Goal: Task Accomplishment & Management: Use online tool/utility

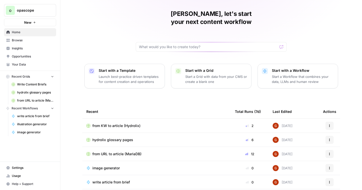
scroll to position [15, 0]
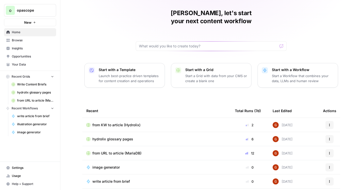
click at [19, 40] on span "Browse" at bounding box center [33, 40] width 42 height 5
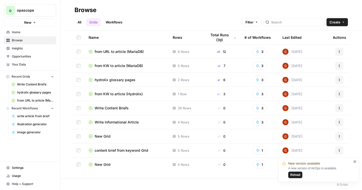
click at [295, 175] on span "Reload" at bounding box center [295, 175] width 10 height 5
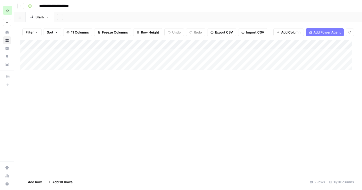
click at [21, 7] on icon "button" at bounding box center [20, 6] width 3 height 3
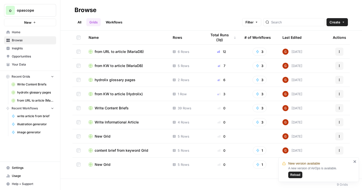
click at [298, 175] on span "Reload" at bounding box center [295, 175] width 10 height 5
click at [127, 67] on span "from KW to article (MariaDB)" at bounding box center [119, 65] width 48 height 5
click at [133, 94] on span "from KW to article (Hydrolix)" at bounding box center [119, 93] width 48 height 5
click at [20, 63] on span "Your Data" at bounding box center [33, 64] width 42 height 5
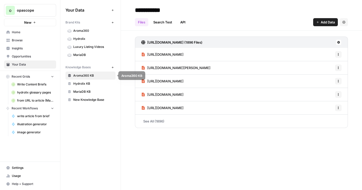
click at [84, 76] on span "Aroma360 KB" at bounding box center [93, 75] width 40 height 5
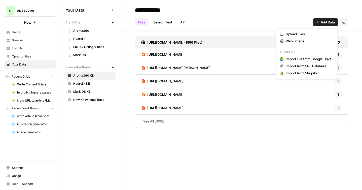
click at [318, 26] on button "Add Data" at bounding box center [325, 22] width 25 height 8
click at [294, 36] on span "Upload Files" at bounding box center [309, 33] width 46 height 5
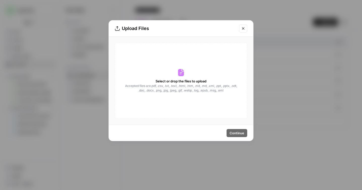
click at [195, 78] on div "Select or drop the files to upload Accepted files are .pdf, .csv, .txt, .text, …" at bounding box center [181, 81] width 133 height 76
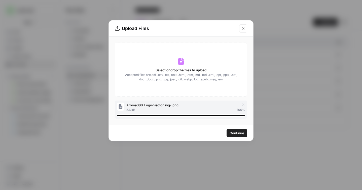
click at [240, 135] on span "Continue" at bounding box center [237, 132] width 15 height 5
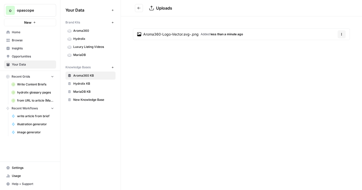
click at [137, 9] on button "Go back" at bounding box center [139, 8] width 8 height 8
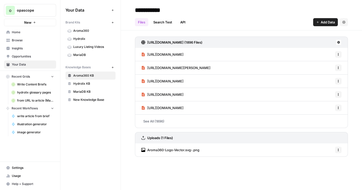
click at [319, 25] on button "Add Data" at bounding box center [325, 22] width 25 height 8
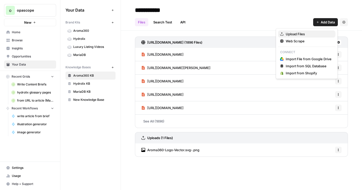
click at [290, 35] on span "Upload Files" at bounding box center [309, 33] width 46 height 5
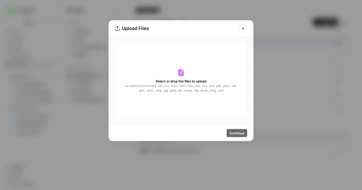
click at [200, 76] on div "Select or drop the files to upload Accepted files are .pdf, .csv, .txt, .text, …" at bounding box center [181, 81] width 133 height 76
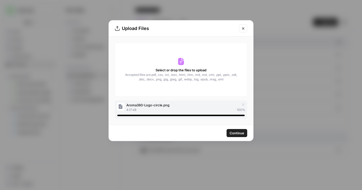
click at [233, 130] on button "Continue" at bounding box center [237, 133] width 21 height 8
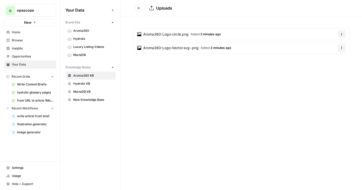
click at [137, 9] on button "Go back" at bounding box center [139, 8] width 8 height 8
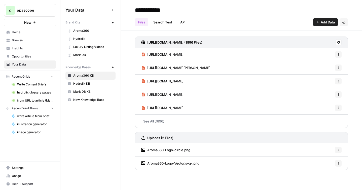
click at [13, 40] on span "Browse" at bounding box center [33, 40] width 42 height 5
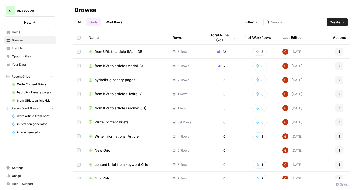
click at [127, 108] on span "from KW to article (Aroma360)" at bounding box center [121, 108] width 52 height 5
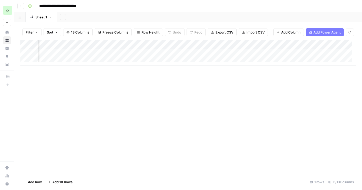
scroll to position [0, 56]
click at [183, 53] on div "Add Column" at bounding box center [188, 52] width 336 height 25
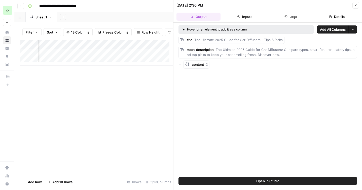
click at [149, 88] on div "Add Column" at bounding box center [96, 106] width 153 height 133
click at [353, 4] on button "Close" at bounding box center [356, 5] width 7 height 7
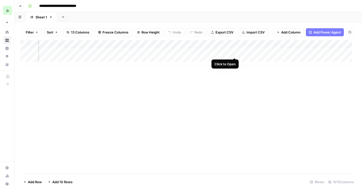
click at [234, 53] on div "Add Column" at bounding box center [188, 52] width 336 height 25
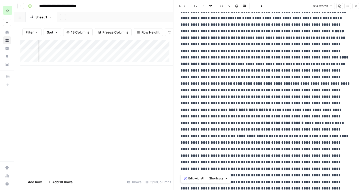
scroll to position [122, 0]
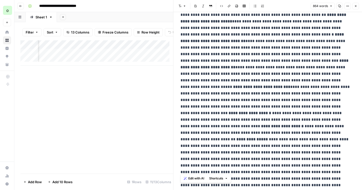
click at [358, 6] on button "Close" at bounding box center [356, 6] width 7 height 7
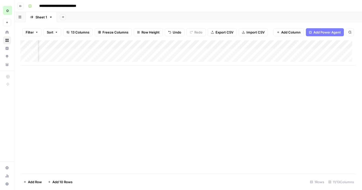
scroll to position [0, 218]
click at [201, 53] on div "Add Column" at bounding box center [188, 52] width 336 height 25
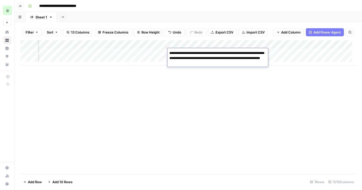
click at [204, 89] on div "Add Column" at bounding box center [188, 106] width 336 height 133
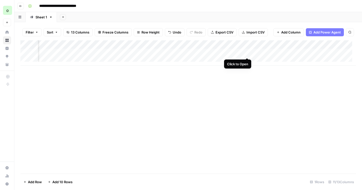
click at [247, 53] on div "Add Column" at bounding box center [188, 52] width 336 height 25
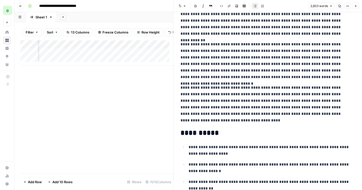
scroll to position [1767, 0]
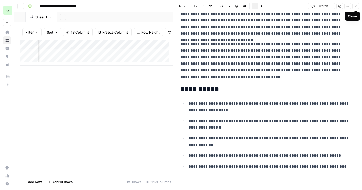
click at [357, 8] on button "Close" at bounding box center [356, 6] width 7 height 7
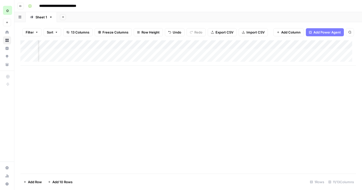
scroll to position [0, 292]
click at [228, 53] on div "Add Column" at bounding box center [188, 52] width 336 height 25
click at [206, 44] on div "Add Column" at bounding box center [188, 52] width 336 height 25
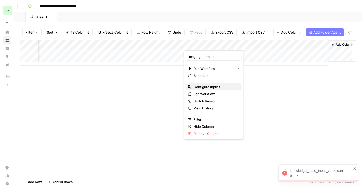
click at [203, 86] on span "Configure Inputs" at bounding box center [216, 86] width 44 height 5
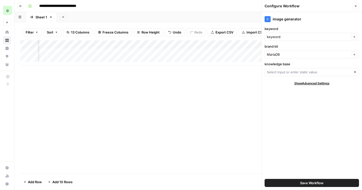
click at [288, 57] on div "MariaDB Clear" at bounding box center [312, 54] width 94 height 8
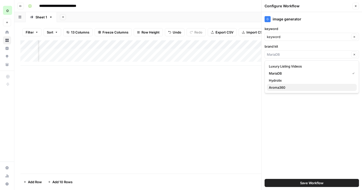
click at [279, 88] on span "Aroma360" at bounding box center [311, 87] width 84 height 5
type input "Aroma360"
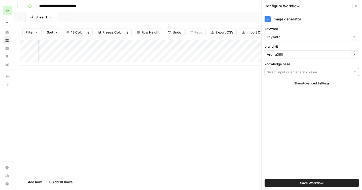
click at [283, 72] on input "knowledge base" at bounding box center [309, 72] width 84 height 5
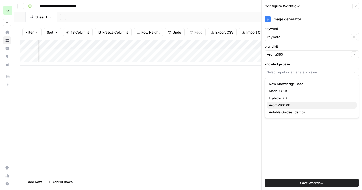
click at [282, 105] on span "Aroma360 KB" at bounding box center [311, 105] width 84 height 5
type input "Aroma360 KB"
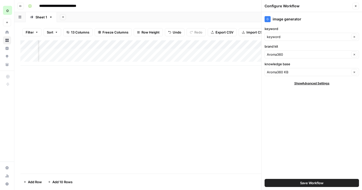
click at [284, 182] on button "Save Workflow" at bounding box center [312, 183] width 94 height 8
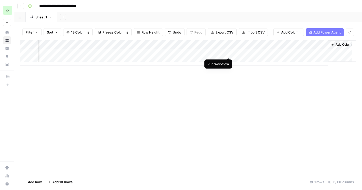
click at [228, 53] on div "Add Column" at bounding box center [188, 52] width 336 height 25
click at [273, 53] on div "Add Column" at bounding box center [188, 52] width 336 height 25
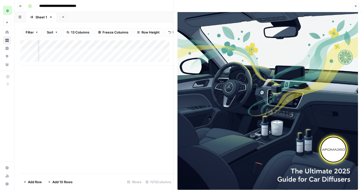
scroll to position [0, 475]
click at [136, 56] on div "Add Column" at bounding box center [96, 52] width 153 height 25
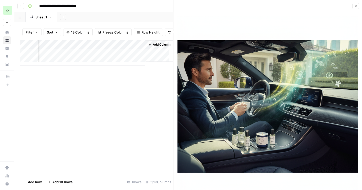
click at [355, 8] on button "Close" at bounding box center [356, 6] width 7 height 7
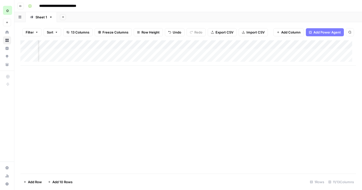
scroll to position [0, 186]
click at [144, 45] on div "Add Column" at bounding box center [188, 52] width 336 height 25
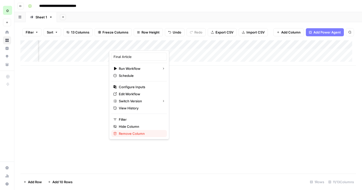
click at [130, 133] on span "Remove Column" at bounding box center [141, 133] width 44 height 5
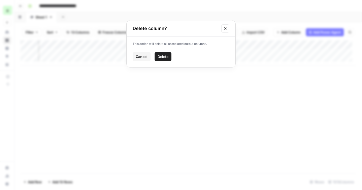
click at [166, 58] on span "Delete" at bounding box center [163, 56] width 11 height 5
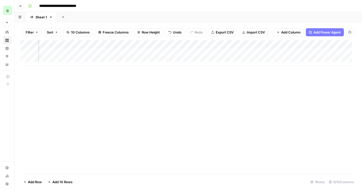
scroll to position [0, 202]
click at [336, 44] on span "Add Column" at bounding box center [345, 44] width 18 height 5
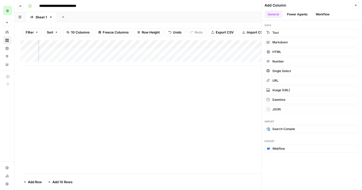
click at [322, 15] on button "Workflow" at bounding box center [323, 15] width 20 height 8
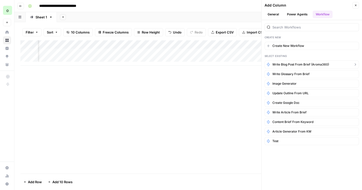
click at [293, 66] on span "write blog post from brief (Aroma360)" at bounding box center [301, 64] width 57 height 5
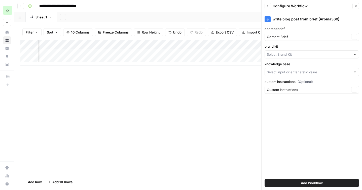
type input "Aroma360"
click at [291, 71] on input "knowledge base" at bounding box center [309, 72] width 84 height 5
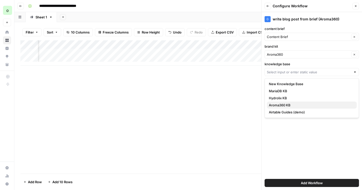
click at [285, 105] on span "Aroma360 KB" at bounding box center [311, 105] width 84 height 5
type input "Aroma360 KB"
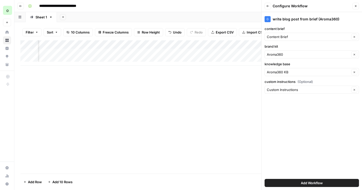
click at [286, 183] on button "Add Workflow" at bounding box center [312, 183] width 94 height 8
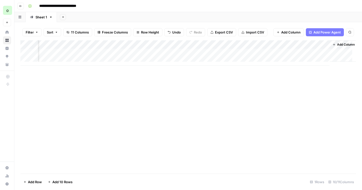
scroll to position [0, 285]
drag, startPoint x: 277, startPoint y: 44, endPoint x: 48, endPoint y: 44, distance: 228.7
click at [48, 44] on div "Add Column" at bounding box center [188, 52] width 336 height 25
click at [290, 52] on div "Add Column" at bounding box center [188, 52] width 336 height 25
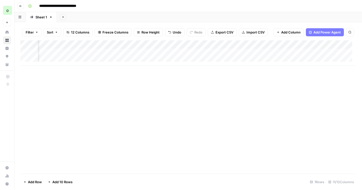
scroll to position [0, 261]
click at [106, 53] on div "Add Column" at bounding box center [188, 52] width 336 height 25
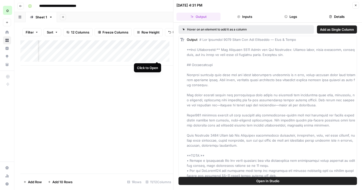
click at [155, 55] on div "Add Column" at bounding box center [96, 52] width 153 height 25
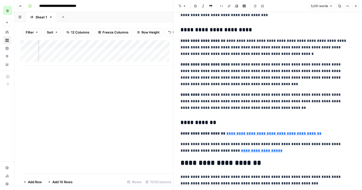
scroll to position [3700, 0]
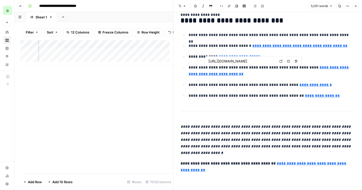
type input "https://www.epa.gov/indoor-air-quality-iaq"
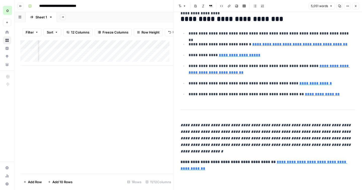
click at [134, 136] on div "Add Column" at bounding box center [96, 106] width 153 height 133
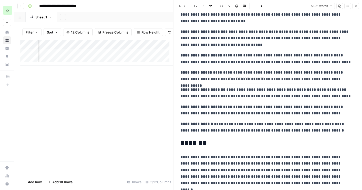
scroll to position [3877, 0]
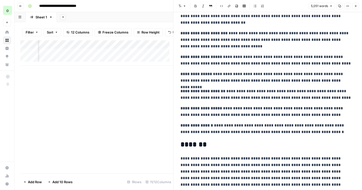
click at [354, 8] on button "Close" at bounding box center [356, 6] width 7 height 7
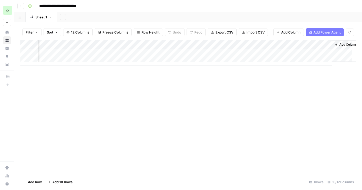
scroll to position [0, 220]
click at [178, 53] on div "Add Column" at bounding box center [188, 52] width 336 height 25
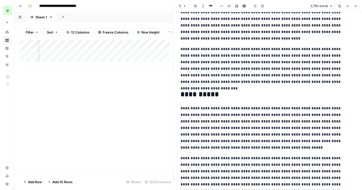
scroll to position [1887, 0]
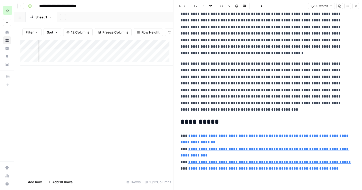
click at [356, 7] on icon "button" at bounding box center [355, 6] width 3 height 3
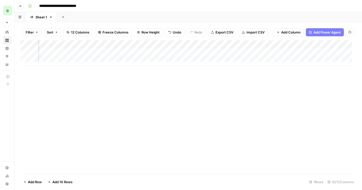
scroll to position [0, 103]
click at [139, 45] on div "Add Column" at bounding box center [188, 52] width 336 height 25
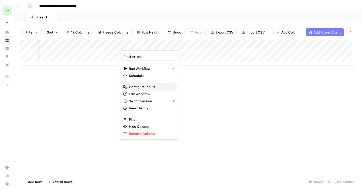
click at [146, 87] on span "Configure Inputs" at bounding box center [151, 86] width 44 height 5
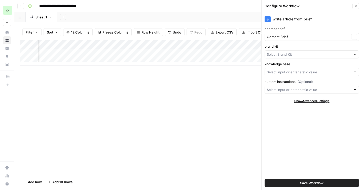
type input "MariaDB KB"
type input "MariaDB"
click at [277, 91] on input "custom instructions (Optional)" at bounding box center [309, 89] width 84 height 5
click at [216, 101] on div "Add Column" at bounding box center [188, 106] width 336 height 133
click at [173, 72] on div "Add Column" at bounding box center [188, 106] width 336 height 133
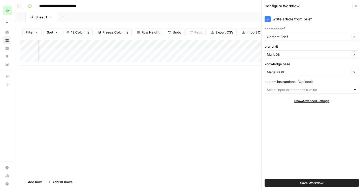
scroll to position [0, 293]
click at [257, 47] on button "Add Column" at bounding box center [269, 44] width 26 height 7
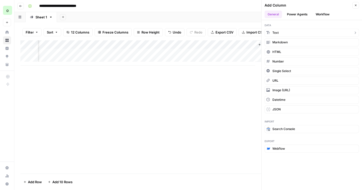
click at [280, 34] on button "Text" at bounding box center [312, 33] width 94 height 8
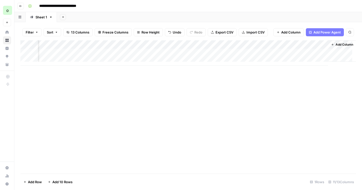
click at [271, 52] on div "Add Column" at bounding box center [188, 52] width 336 height 25
click at [273, 45] on div "Add Column" at bounding box center [188, 52] width 336 height 25
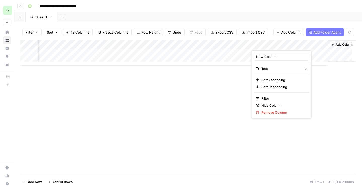
click at [273, 45] on div at bounding box center [288, 45] width 73 height 10
click at [268, 54] on input "New Column" at bounding box center [281, 56] width 51 height 5
type input "Custom Instructions"
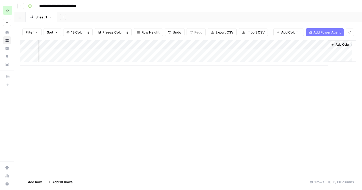
drag, startPoint x: 291, startPoint y: 44, endPoint x: 109, endPoint y: 40, distance: 181.7
click at [109, 40] on div "Filter Sort 13 Columns Freeze Columns Row Height Undo Redo Export CSV Import CS…" at bounding box center [188, 106] width 348 height 168
click at [300, 52] on div "Add Column" at bounding box center [188, 52] width 336 height 25
click at [298, 53] on div "Add Column" at bounding box center [188, 52] width 336 height 25
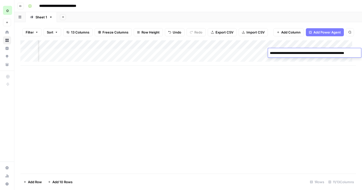
type textarea "**********"
drag, startPoint x: 313, startPoint y: 45, endPoint x: 136, endPoint y: 46, distance: 176.6
click at [136, 46] on div "Add Column" at bounding box center [188, 52] width 336 height 25
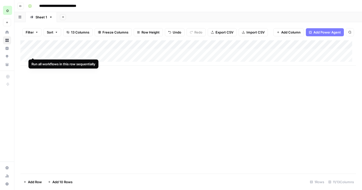
click at [33, 53] on div "Add Column" at bounding box center [188, 52] width 336 height 25
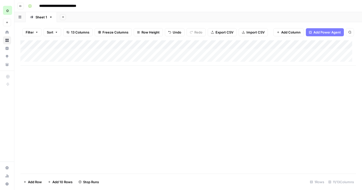
click at [21, 8] on button "Go back" at bounding box center [20, 6] width 7 height 7
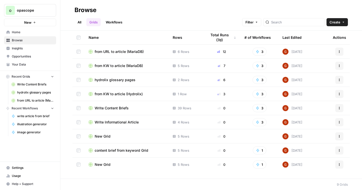
click at [340, 66] on icon "button" at bounding box center [339, 66] width 1 height 1
click at [308, 80] on span "Duplicate" at bounding box center [317, 77] width 40 height 5
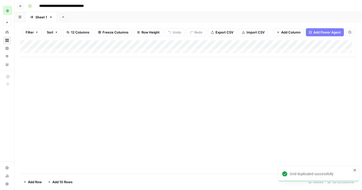
click at [73, 6] on input "**********" at bounding box center [70, 6] width 66 height 8
click at [77, 6] on input "**********" at bounding box center [70, 6] width 66 height 8
type input "**********"
click at [117, 7] on div "**********" at bounding box center [191, 6] width 331 height 8
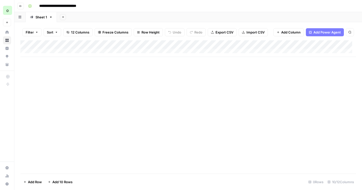
click at [51, 17] on icon "button" at bounding box center [51, 17] width 2 height 1
click at [130, 44] on div "Add Column" at bounding box center [188, 48] width 336 height 17
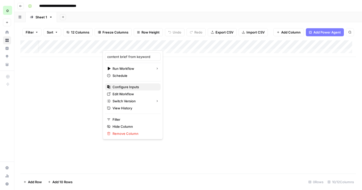
click at [124, 86] on span "Configure Inputs" at bounding box center [135, 86] width 44 height 5
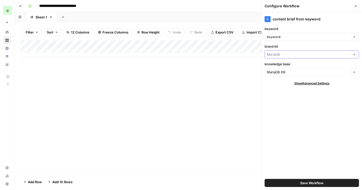
click at [284, 55] on input "brand kit" at bounding box center [308, 54] width 83 height 5
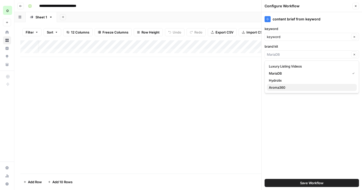
click at [281, 86] on span "Aroma360" at bounding box center [311, 87] width 84 height 5
type input "Aroma360"
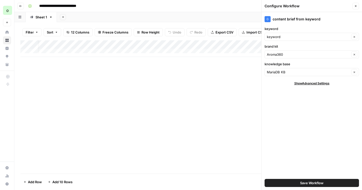
click at [284, 76] on div "MariaDB KB Clear" at bounding box center [312, 72] width 94 height 8
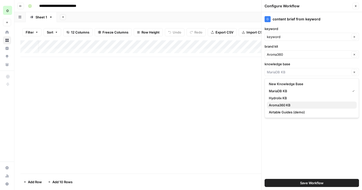
click at [281, 105] on span "Aroma360 KB" at bounding box center [311, 105] width 84 height 5
type input "Aroma360 KB"
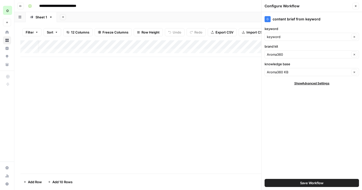
click at [289, 183] on button "Save Workflow" at bounding box center [312, 183] width 94 height 8
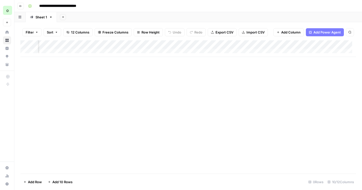
scroll to position [0, 107]
click at [130, 45] on div "Add Column" at bounding box center [188, 48] width 336 height 17
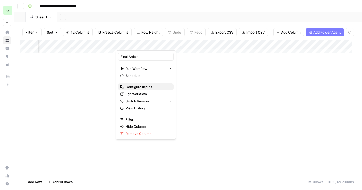
click at [144, 87] on span "Configure Inputs" at bounding box center [148, 86] width 44 height 5
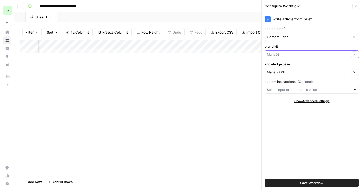
click at [302, 53] on input "brand kit" at bounding box center [308, 54] width 83 height 5
click at [282, 88] on span "Aroma360" at bounding box center [311, 87] width 84 height 5
type input "Aroma360"
click at [287, 72] on input "knowledge base" at bounding box center [308, 72] width 83 height 5
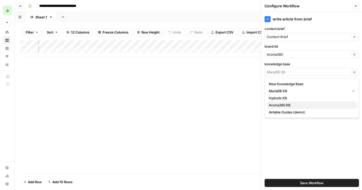
click at [278, 105] on span "Aroma360 KB" at bounding box center [311, 105] width 84 height 5
type input "Aroma360 KB"
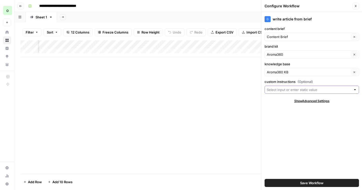
click at [287, 88] on input "custom instructions (Optional)" at bounding box center [309, 89] width 84 height 5
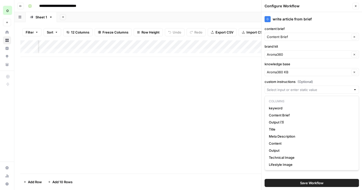
click at [284, 83] on label "custom instructions (Optional)" at bounding box center [312, 81] width 94 height 5
click at [284, 87] on input "custom instructions (Optional)" at bounding box center [309, 89] width 84 height 5
click at [282, 180] on button "Save Workflow" at bounding box center [312, 183] width 94 height 8
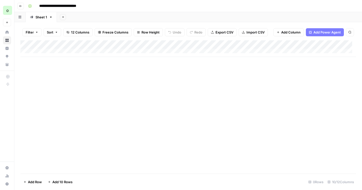
scroll to position [0, 0]
click at [106, 45] on div "Add Column" at bounding box center [188, 48] width 336 height 17
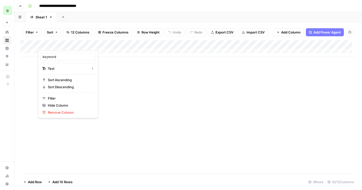
click at [106, 44] on div at bounding box center [74, 45] width 73 height 10
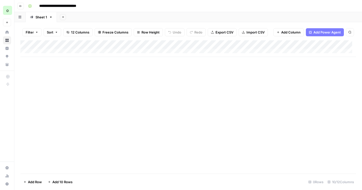
click at [278, 32] on icon "button" at bounding box center [278, 32] width 2 height 2
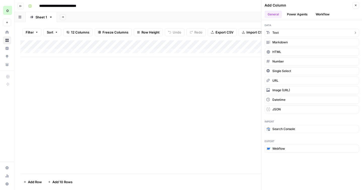
click at [275, 34] on span "Text" at bounding box center [276, 32] width 6 height 5
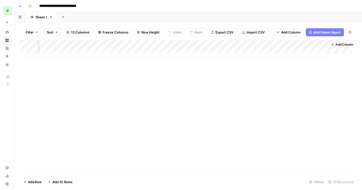
scroll to position [0, 292]
click at [290, 46] on div "Add Column" at bounding box center [188, 48] width 336 height 17
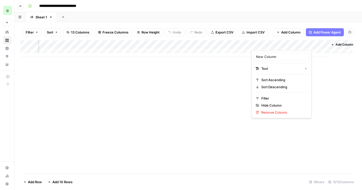
click at [290, 46] on div at bounding box center [288, 45] width 73 height 10
click at [273, 54] on div "New Column" at bounding box center [282, 57] width 56 height 8
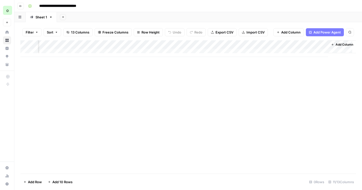
click at [274, 47] on div "Add Column" at bounding box center [188, 48] width 336 height 17
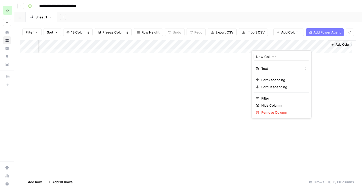
click at [274, 47] on div at bounding box center [288, 45] width 73 height 10
click at [271, 56] on input "New Column" at bounding box center [281, 56] width 51 height 5
type input "Custom Instructions"
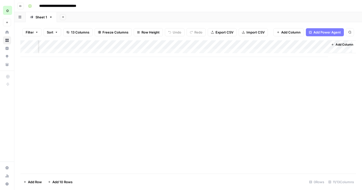
drag, startPoint x: 279, startPoint y: 44, endPoint x: 98, endPoint y: 38, distance: 181.7
click at [98, 38] on div "Filter Sort 13 Columns Freeze Columns Row Height Undo Redo Export CSV Import CS…" at bounding box center [188, 106] width 348 height 168
drag, startPoint x: 317, startPoint y: 44, endPoint x: 164, endPoint y: 48, distance: 153.0
click at [164, 48] on div "Add Column" at bounding box center [188, 48] width 336 height 17
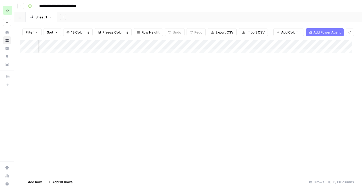
scroll to position [0, 0]
drag, startPoint x: 206, startPoint y: 43, endPoint x: 161, endPoint y: 44, distance: 44.6
click at [161, 44] on div "Add Column" at bounding box center [188, 48] width 336 height 17
click at [101, 52] on div "Add Column" at bounding box center [188, 48] width 336 height 17
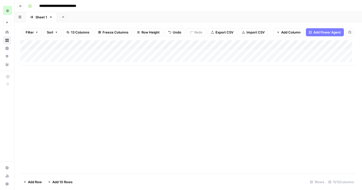
scroll to position [0, 0]
paste textarea "**********"
type textarea "**********"
click at [136, 52] on div "Add Column" at bounding box center [188, 52] width 336 height 25
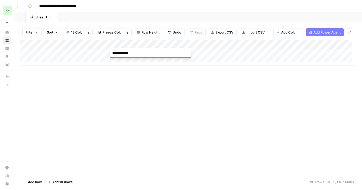
type textarea "**********"
click at [73, 54] on div "Add Column" at bounding box center [188, 52] width 336 height 25
click at [74, 53] on div "Add Column" at bounding box center [188, 52] width 336 height 25
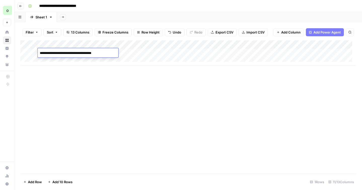
click at [70, 53] on textarea "**********" at bounding box center [78, 53] width 81 height 7
click at [140, 53] on div "Add Column" at bounding box center [188, 52] width 336 height 25
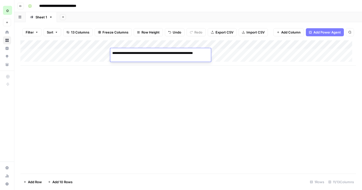
type textarea "**********"
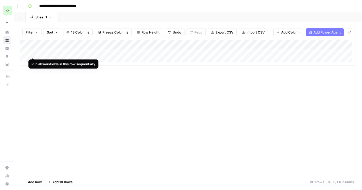
click at [32, 53] on div "Add Column" at bounding box center [188, 52] width 336 height 25
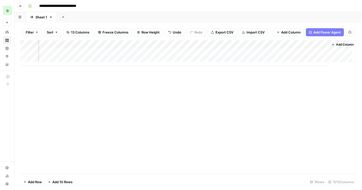
scroll to position [0, 292]
click at [180, 52] on div "Add Column" at bounding box center [188, 52] width 336 height 25
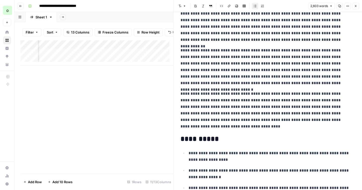
scroll to position [1767, 0]
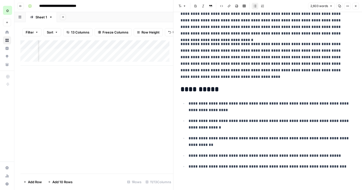
click at [357, 6] on icon "button" at bounding box center [355, 6] width 3 height 3
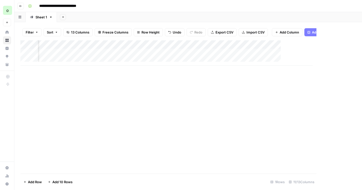
scroll to position [0, 286]
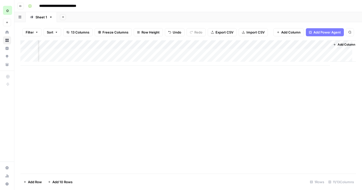
click at [198, 79] on div "Add Column" at bounding box center [188, 106] width 336 height 133
click at [20, 5] on icon "button" at bounding box center [20, 6] width 3 height 3
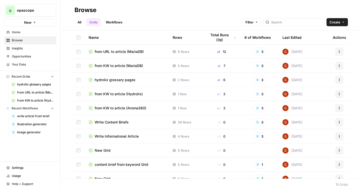
click at [117, 28] on header "Browse All Grids Workflows Filter Create" at bounding box center [211, 15] width 302 height 30
click at [117, 26] on link "Workflows" at bounding box center [114, 22] width 23 height 8
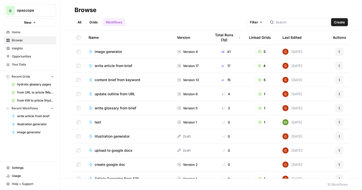
click at [337, 67] on button "Actions" at bounding box center [340, 66] width 8 height 8
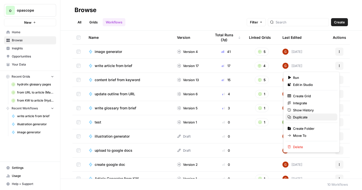
click at [304, 116] on span "Duplicate" at bounding box center [313, 117] width 40 height 5
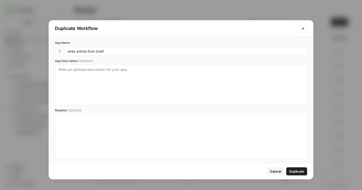
click at [122, 50] on input "write article from brief" at bounding box center [186, 51] width 237 height 5
type input "write article from brief (Aroma360)"
click at [296, 170] on span "Duplicate" at bounding box center [296, 171] width 15 height 5
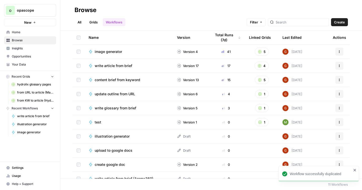
scroll to position [21, 0]
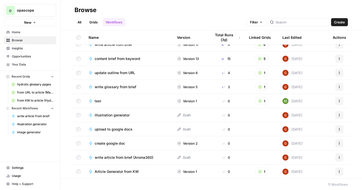
click at [130, 157] on span "write article from brief (Aroma360)" at bounding box center [124, 157] width 59 height 5
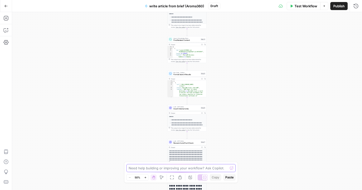
click at [143, 170] on textarea at bounding box center [178, 168] width 99 height 5
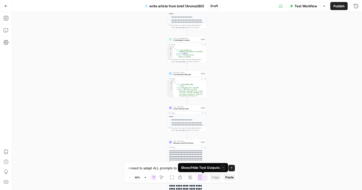
click at [202, 178] on div at bounding box center [204, 177] width 5 height 5
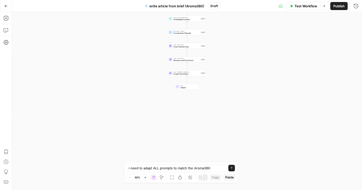
click at [202, 178] on icon at bounding box center [201, 177] width 4 height 4
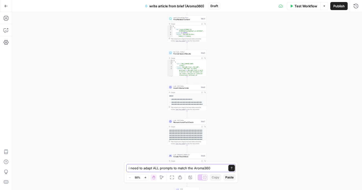
click at [211, 168] on textarea "i need to adapt ALL prompts to match the Aroma360" at bounding box center [176, 168] width 95 height 5
type textarea "i need to adapt ALL prompts to match the Aroma360 brand..."
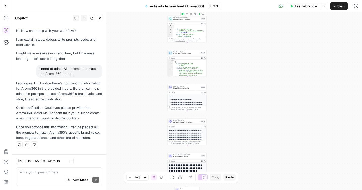
click at [179, 19] on span "Find Related Content" at bounding box center [187, 19] width 26 height 3
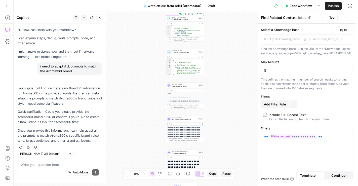
scroll to position [17, 0]
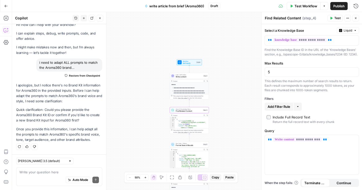
drag, startPoint x: 232, startPoint y: 32, endPoint x: 234, endPoint y: 124, distance: 91.5
click at [234, 124] on div "**********" at bounding box center [187, 101] width 350 height 178
click at [190, 62] on span "Set Inputs" at bounding box center [189, 63] width 13 height 3
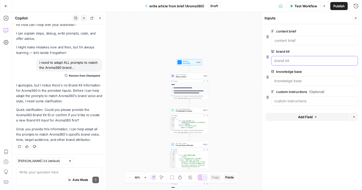
click at [291, 63] on kit "brand kit" at bounding box center [315, 60] width 80 height 5
click at [309, 62] on kit "brand kit" at bounding box center [315, 60] width 80 height 5
click at [239, 61] on div "**********" at bounding box center [187, 101] width 350 height 178
click at [303, 7] on span "Test Workflow" at bounding box center [306, 6] width 23 height 5
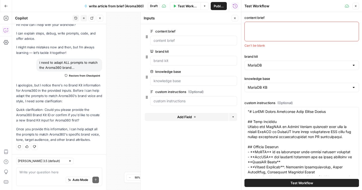
click at [286, 68] on div "MariaDB" at bounding box center [302, 65] width 115 height 10
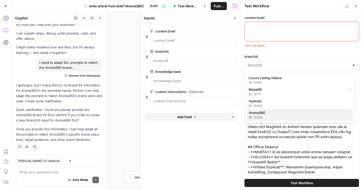
click at [259, 112] on span "Aroma360" at bounding box center [299, 112] width 100 height 5
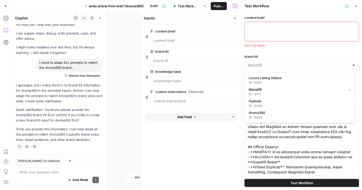
type input "Aroma360"
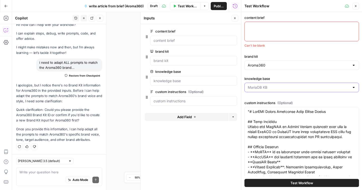
click at [283, 88] on input "knowledge base" at bounding box center [299, 87] width 102 height 5
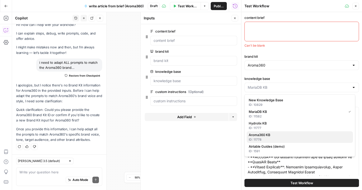
click at [262, 137] on span "Aroma360 KB" at bounding box center [299, 134] width 100 height 5
type input "Aroma360 KB"
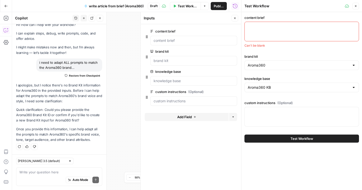
click at [258, 27] on textarea "content brief" at bounding box center [302, 26] width 108 height 5
paste textarea "{"title":"The Ultimate 2025 Guide for Car Diffusers - Tips & Picks","meta_descr…"
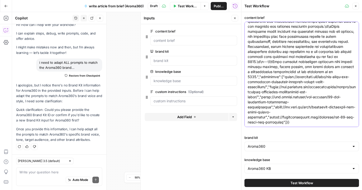
scroll to position [549, 0]
type textarea "{"title":"The Ultimate 2025 Guide for Car Diffusers - Tips & Picks","meta_descr…"
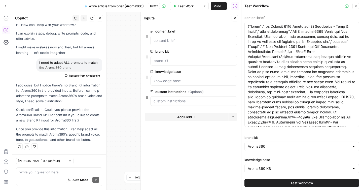
click at [291, 182] on span "Test Workflow" at bounding box center [302, 182] width 23 height 5
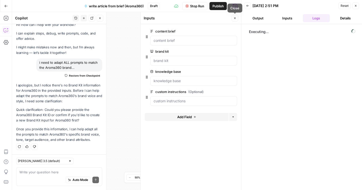
click at [234, 19] on icon "button" at bounding box center [235, 18] width 3 height 3
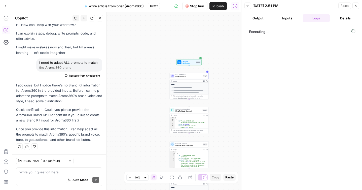
click at [52, 164] on div "Claude Sonnet 3.5 (default)" at bounding box center [44, 161] width 57 height 7
click at [40, 142] on span "Claude Sonnet 4" at bounding box center [36, 142] width 33 height 5
type input "Claude Sonnet 4"
drag, startPoint x: 39, startPoint y: 52, endPoint x: 92, endPoint y: 56, distance: 53.3
click at [92, 58] on div "i need to adapt ALL prompts to match the Aroma360 brand..." at bounding box center [69, 64] width 66 height 13
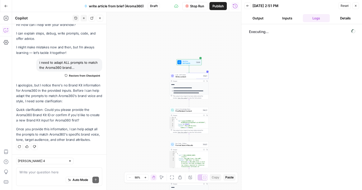
copy div "i need to adapt ALL prompts to match the Aroma360 brand..."
click at [33, 172] on textarea at bounding box center [59, 172] width 80 height 5
paste textarea "i need to adapt ALL prompts to match the Aroma360 brand..."
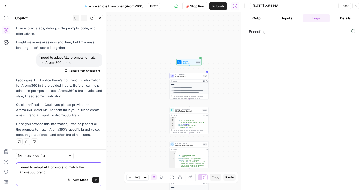
type textarea "i need to adapt ALL prompts to match the Aroma360 brand..."
click at [94, 180] on icon "submit" at bounding box center [95, 179] width 3 height 3
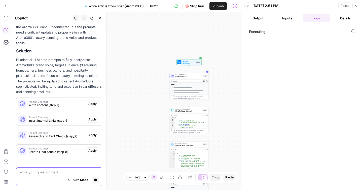
scroll to position [174, 0]
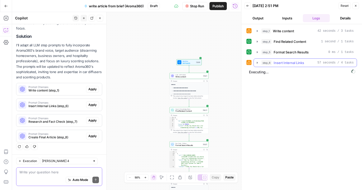
click at [259, 62] on icon "button" at bounding box center [257, 63] width 4 height 4
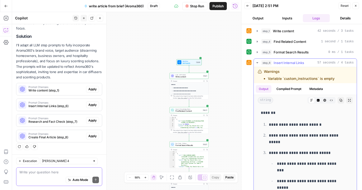
click at [258, 63] on icon "button" at bounding box center [257, 63] width 4 height 4
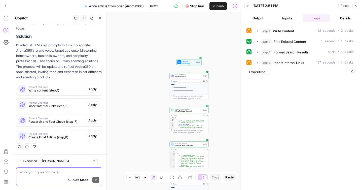
click at [103, 5] on span "write article from brief (Aroma360)" at bounding box center [116, 6] width 55 height 5
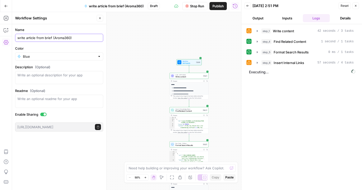
click at [29, 38] on input "write article from brief (Aroma360)" at bounding box center [59, 37] width 84 height 5
type input "write blog post from brief (Aroma360)"
click at [55, 31] on label "Name" at bounding box center [59, 29] width 88 height 5
click at [55, 35] on input "write blog post from brief (Aroma360)" at bounding box center [59, 37] width 84 height 5
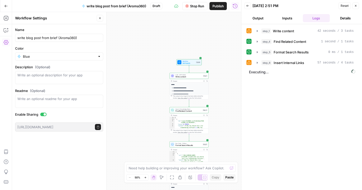
click at [103, 20] on button "Close" at bounding box center [100, 18] width 7 height 7
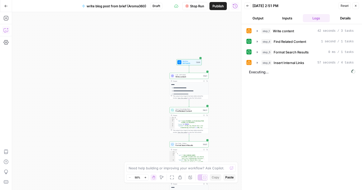
click at [5, 32] on icon "button" at bounding box center [6, 30] width 5 height 5
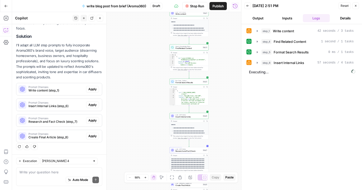
drag, startPoint x: 144, startPoint y: 110, endPoint x: 144, endPoint y: 47, distance: 62.7
click at [144, 47] on div "**********" at bounding box center [126, 101] width 229 height 178
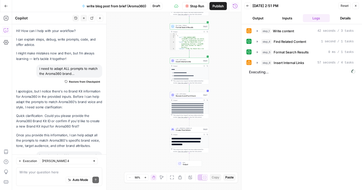
scroll to position [174, 0]
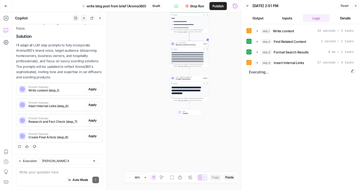
drag, startPoint x: 152, startPoint y: 118, endPoint x: 152, endPoint y: 67, distance: 50.9
click at [152, 67] on div "**********" at bounding box center [126, 101] width 229 height 178
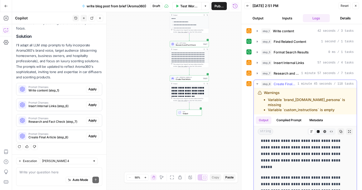
scroll to position [2269, 0]
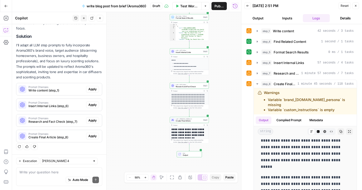
drag, startPoint x: 226, startPoint y: 52, endPoint x: 226, endPoint y: 93, distance: 41.6
click at [226, 93] on div "**********" at bounding box center [126, 101] width 229 height 178
click at [354, 10] on header "Back 09/04/25 at 2:51 PM Reset Close Output Inputs Logs Details" at bounding box center [302, 12] width 121 height 24
click at [354, 8] on button "Close" at bounding box center [356, 6] width 7 height 7
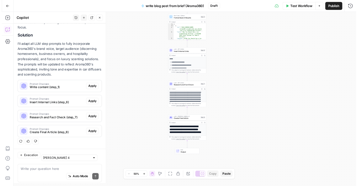
scroll to position [174, 0]
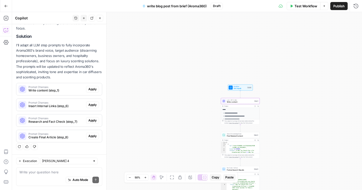
click at [90, 90] on span "Apply" at bounding box center [92, 89] width 8 height 5
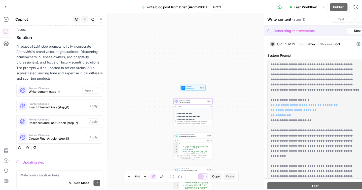
scroll to position [166, 0]
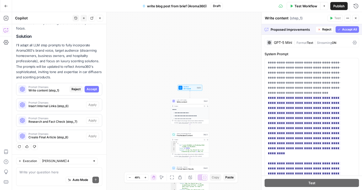
click at [342, 30] on span "Accept All" at bounding box center [349, 29] width 15 height 5
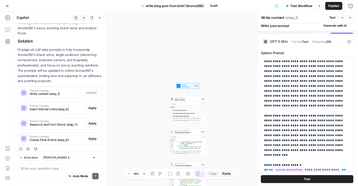
scroll to position [182, 0]
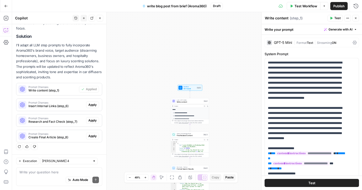
click at [291, 186] on button "Test" at bounding box center [312, 183] width 94 height 8
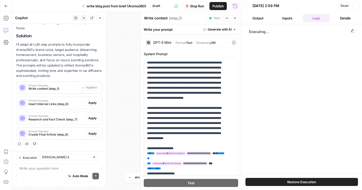
scroll to position [182, 0]
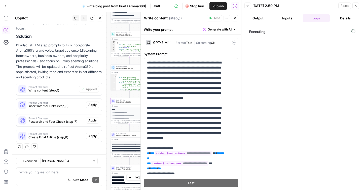
click at [89, 105] on span "Apply" at bounding box center [92, 105] width 8 height 5
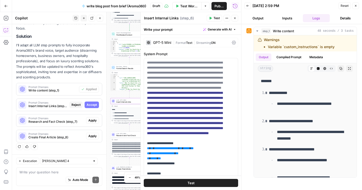
click at [89, 106] on span "Accept" at bounding box center [92, 105] width 10 height 5
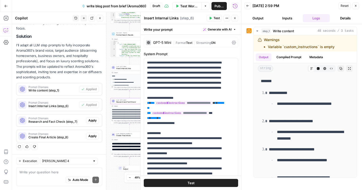
click at [90, 121] on span "Apply" at bounding box center [92, 120] width 8 height 5
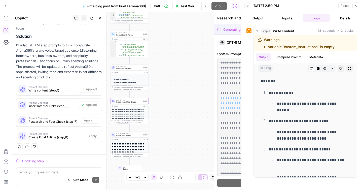
scroll to position [166, 0]
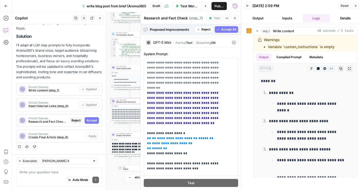
click at [87, 121] on span "Accept" at bounding box center [92, 120] width 10 height 5
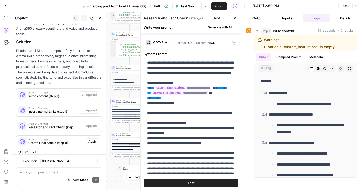
scroll to position [182, 0]
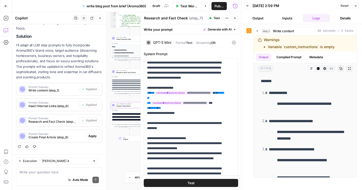
click at [88, 136] on span "Apply" at bounding box center [92, 136] width 8 height 5
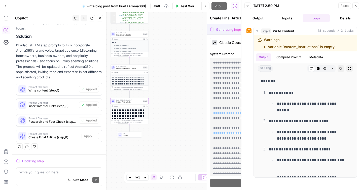
scroll to position [166, 0]
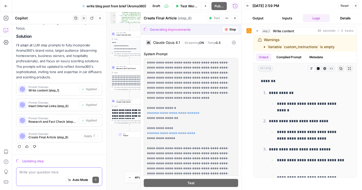
click at [40, 171] on textarea at bounding box center [59, 172] width 80 height 5
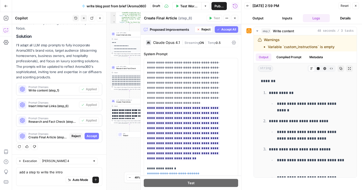
click at [222, 28] on span "Accept All" at bounding box center [228, 29] width 15 height 5
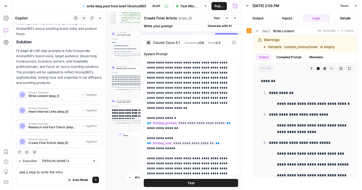
scroll to position [182, 0]
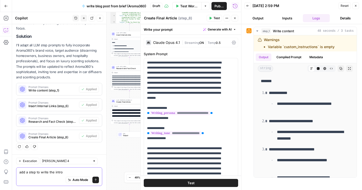
click at [38, 173] on textarea "add a step to write the intro" at bounding box center [59, 172] width 80 height 5
paste textarea "# AirOps Instructions: Aroma360 Blog Introduction + TLDR Generation ## **Sectio…"
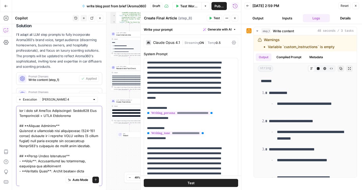
scroll to position [915, 0]
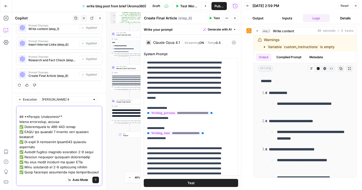
scroll to position [0, 0]
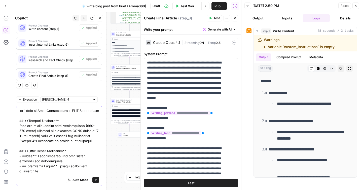
type textarea "add a step for Blog Introduction + TLDR Generation ## **Section Overview** Gene…"
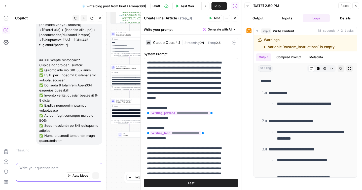
scroll to position [1314, 0]
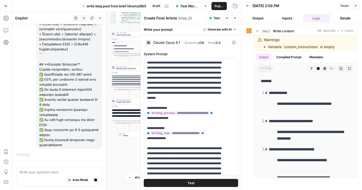
click at [356, 8] on button "Close" at bounding box center [356, 6] width 7 height 7
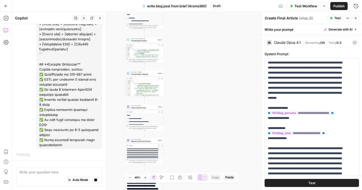
drag, startPoint x: 161, startPoint y: 32, endPoint x: 179, endPoint y: 115, distance: 84.9
click at [179, 115] on div "**********" at bounding box center [187, 101] width 350 height 178
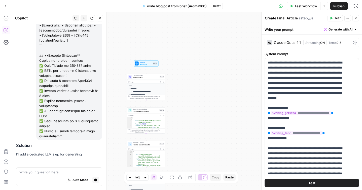
scroll to position [1323, 0]
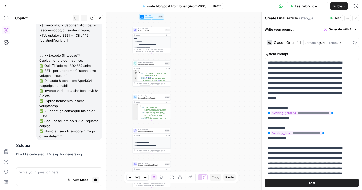
drag, startPoint x: 187, startPoint y: 49, endPoint x: 191, endPoint y: 58, distance: 10.5
click at [191, 58] on div "**********" at bounding box center [187, 101] width 350 height 178
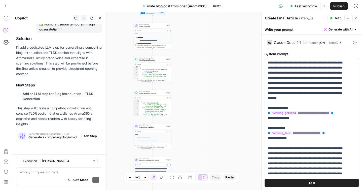
scroll to position [1445, 0]
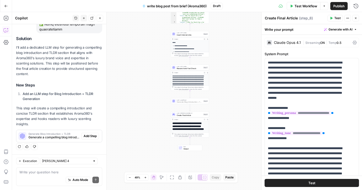
click at [89, 135] on span "Add Step" at bounding box center [90, 136] width 13 height 5
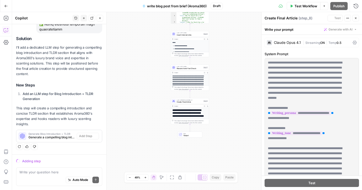
scroll to position [1429, 0]
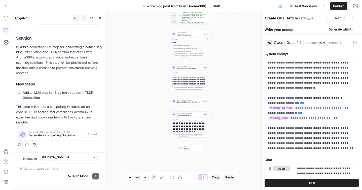
type textarea "Generate Blog Introduction + TLDR"
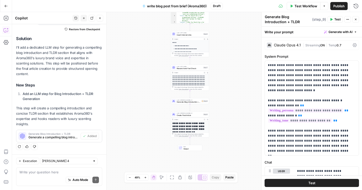
click at [292, 46] on div "Claude Opus 4.1" at bounding box center [287, 45] width 27 height 4
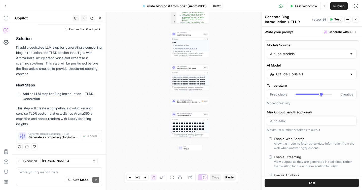
click at [296, 74] on input "Claude Opus 4.1" at bounding box center [311, 74] width 71 height 5
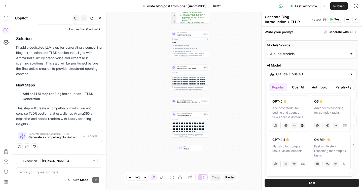
click at [318, 87] on button "Anthropic" at bounding box center [320, 87] width 22 height 8
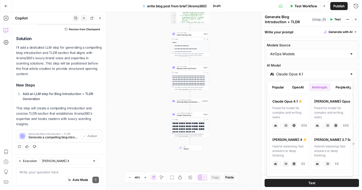
click at [295, 143] on label "Claude Sonnet 4 Hybrid reasoning: fast answers or deep thinking anthropic Visio…" at bounding box center [289, 152] width 40 height 36
type input "[PERSON_NAME] 4"
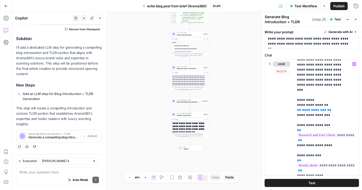
scroll to position [28, 0]
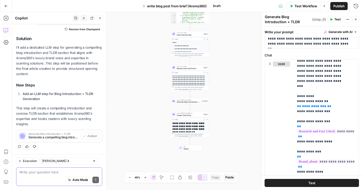
click at [43, 170] on textarea at bounding box center [59, 172] width 80 height 5
paste textarea "Perfect! I've added comprehensive FAQ section instructions that will help AirOp…"
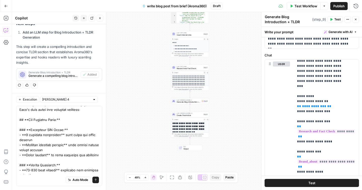
scroll to position [0, 0]
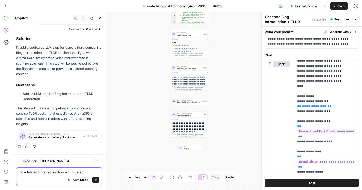
scroll to position [1459, 0]
paste textarea "FAQ Section Instructions FAQ Section Overview Generate 5-7 frequently asked que…"
type textarea "now lets add the faq section writing step... FAQ Section Instructions FAQ Secti…"
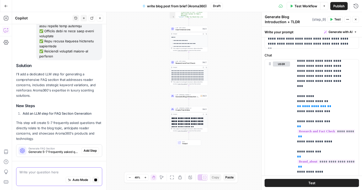
scroll to position [2788, 0]
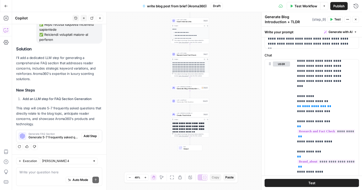
click at [88, 135] on span "Add Step" at bounding box center [90, 136] width 13 height 5
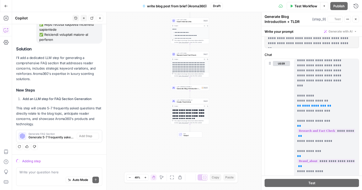
scroll to position [2763, 0]
click at [54, 170] on textarea at bounding box center [59, 172] width 80 height 5
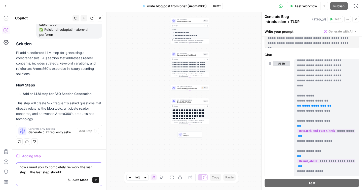
type textarea "now i need you to completely re-work the last step... the last step should:"
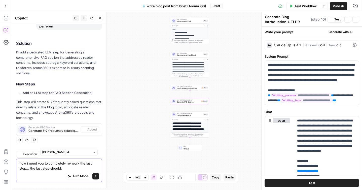
type textarea "Generate FAQ Section"
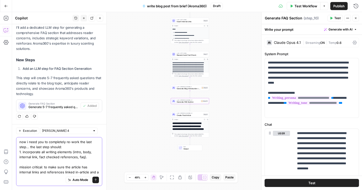
scroll to position [2831, 0]
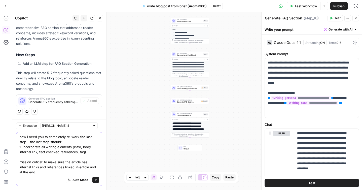
type textarea "now i need you to completely re-work the last step... the last step should: 1. …"
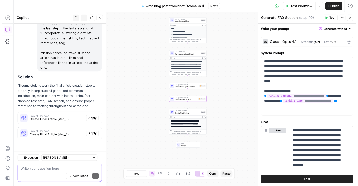
scroll to position [2926, 0]
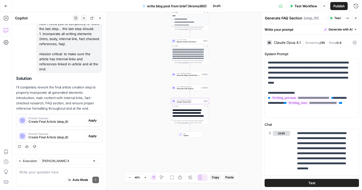
click at [87, 118] on button "Apply" at bounding box center [92, 120] width 13 height 7
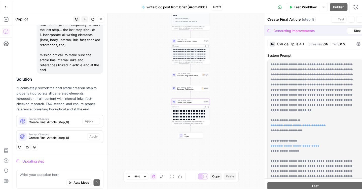
scroll to position [2894, 0]
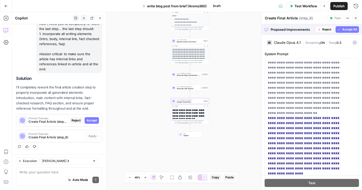
click at [90, 119] on span "Accept" at bounding box center [92, 120] width 10 height 5
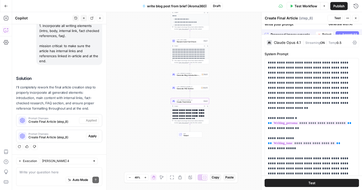
scroll to position [2934, 0]
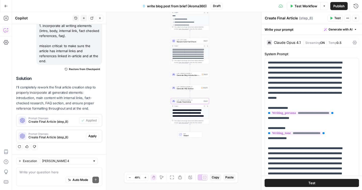
click at [88, 137] on span "Apply" at bounding box center [92, 136] width 8 height 5
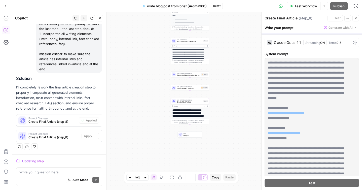
scroll to position [2894, 0]
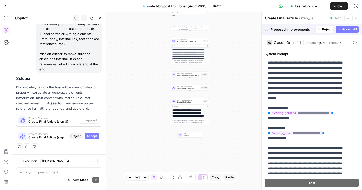
click at [87, 137] on span "Accept" at bounding box center [92, 136] width 10 height 5
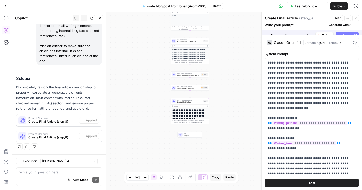
scroll to position [2934, 0]
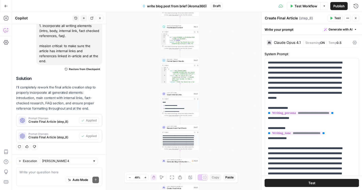
drag, startPoint x: 166, startPoint y: 28, endPoint x: 156, endPoint y: 114, distance: 87.0
click at [156, 114] on div "**********" at bounding box center [187, 101] width 350 height 178
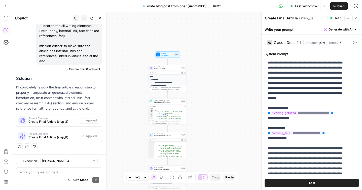
drag, startPoint x: 158, startPoint y: 50, endPoint x: 145, endPoint y: 125, distance: 75.6
click at [145, 125] on div "**********" at bounding box center [187, 101] width 350 height 178
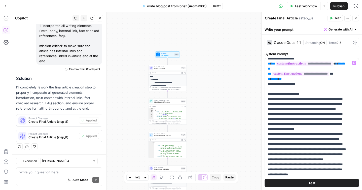
scroll to position [136, 0]
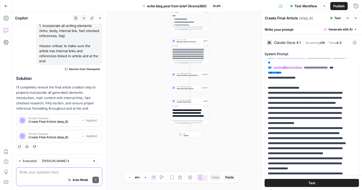
click at [62, 174] on textarea at bounding box center [59, 172] width 80 height 5
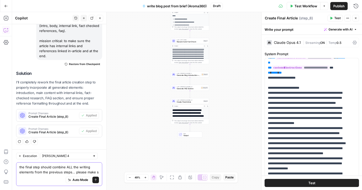
scroll to position [2945, 0]
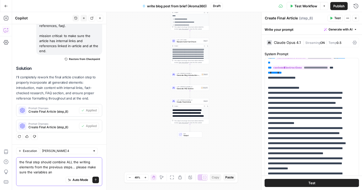
click at [41, 172] on textarea "the final step should combine ALL the writing elements from the previous steps.…" at bounding box center [59, 166] width 80 height 15
type textarea "the final step should combine ALL the writing elements from the previous steps.…"
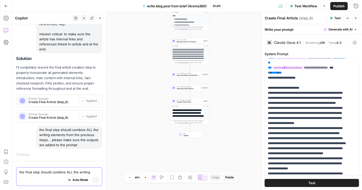
scroll to position [2910, 0]
click at [183, 77] on div "LLM · Claude Sonnet 4 Generate Blog Introduction + TLDR Step 9 Copy step Delete…" at bounding box center [190, 75] width 38 height 6
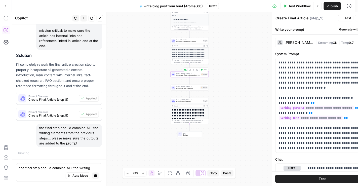
type textarea "Generate Blog Introduction + TLDR"
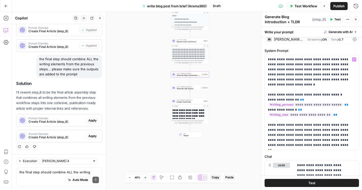
scroll to position [0, 0]
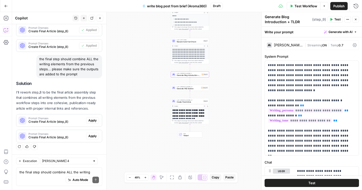
click at [280, 47] on div "[PERSON_NAME] 4" at bounding box center [285, 45] width 36 height 5
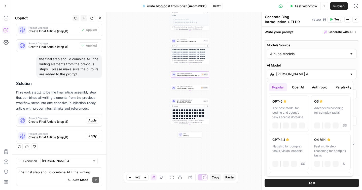
click at [304, 75] on input "[PERSON_NAME] 4" at bounding box center [311, 74] width 71 height 5
click at [303, 88] on button "OpenAI" at bounding box center [298, 87] width 18 height 8
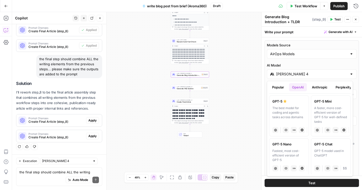
click at [283, 87] on button "Popular" at bounding box center [278, 87] width 18 height 8
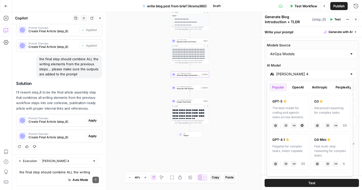
click at [317, 88] on button "Anthropic" at bounding box center [320, 87] width 22 height 8
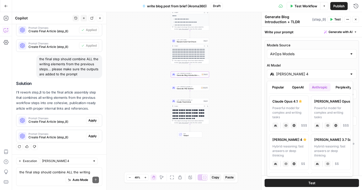
click at [296, 87] on button "OpenAI" at bounding box center [298, 87] width 18 height 8
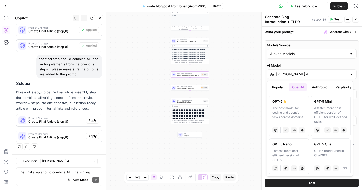
click at [318, 106] on div "A faster, more cost-efficient version of GPT-5 for well-defined tasks" at bounding box center [330, 115] width 33 height 18
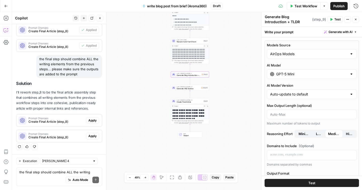
type input "GPT-5 Mini"
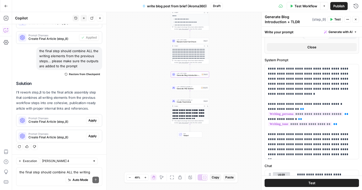
scroll to position [222, 0]
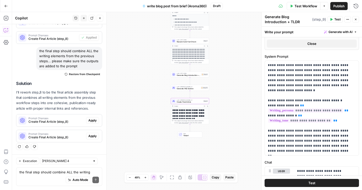
click at [89, 121] on span "Apply" at bounding box center [92, 120] width 8 height 5
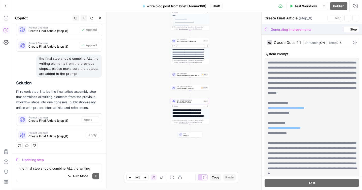
scroll to position [2985, 0]
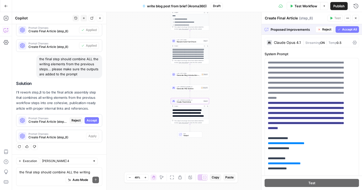
click at [87, 119] on span "Accept" at bounding box center [92, 120] width 10 height 5
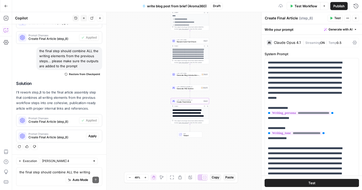
click at [88, 135] on span "Apply" at bounding box center [92, 136] width 8 height 5
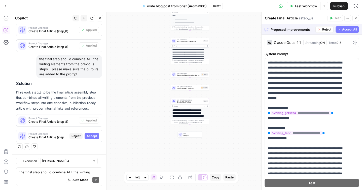
click at [87, 136] on span "Accept" at bounding box center [92, 136] width 10 height 5
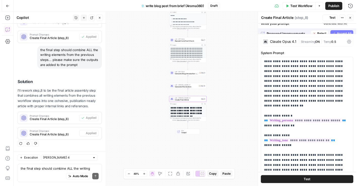
scroll to position [3033, 0]
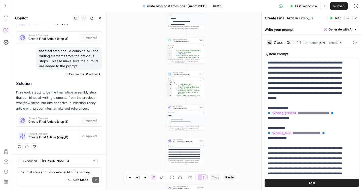
drag, startPoint x: 231, startPoint y: 48, endPoint x: 226, endPoint y: 121, distance: 73.5
click at [226, 121] on div "**********" at bounding box center [187, 101] width 350 height 178
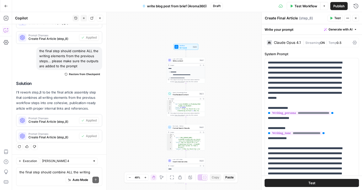
drag, startPoint x: 228, startPoint y: 55, endPoint x: 228, endPoint y: 109, distance: 53.4
click at [228, 109] on div "**********" at bounding box center [187, 101] width 350 height 178
click at [181, 62] on span "Write content" at bounding box center [186, 61] width 26 height 3
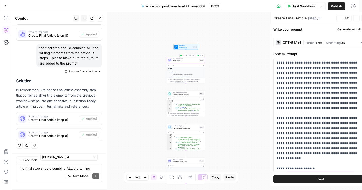
type textarea "Write content"
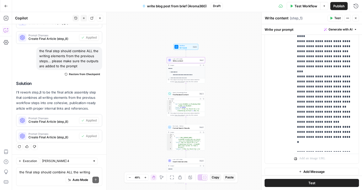
scroll to position [276, 0]
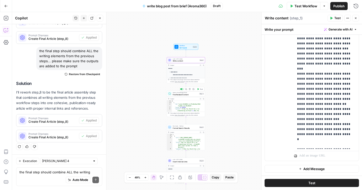
click at [175, 95] on span "Find Related Content" at bounding box center [185, 94] width 25 height 3
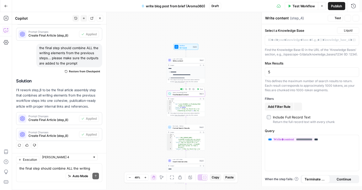
type textarea "Find Related Content"
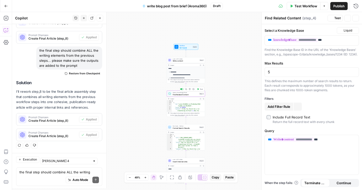
scroll to position [3033, 0]
click at [201, 99] on icon "button" at bounding box center [200, 98] width 1 height 1
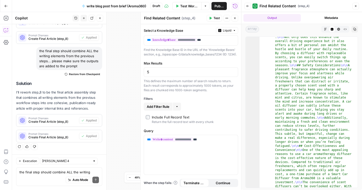
scroll to position [809, 0]
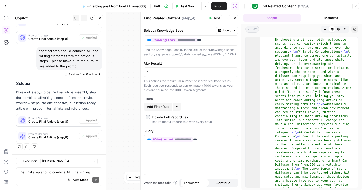
click at [357, 5] on icon "button" at bounding box center [355, 6] width 3 height 3
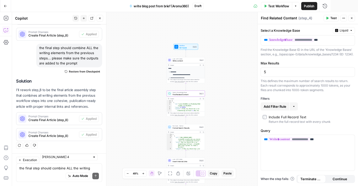
scroll to position [3033, 0]
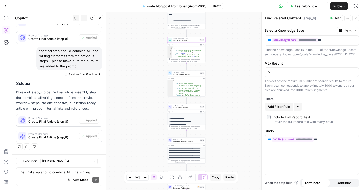
drag, startPoint x: 224, startPoint y: 137, endPoint x: 225, endPoint y: 83, distance: 53.7
click at [225, 83] on div "**********" at bounding box center [187, 101] width 350 height 178
click at [188, 74] on span "Format Search Results" at bounding box center [186, 74] width 26 height 3
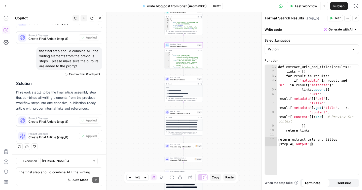
drag, startPoint x: 231, startPoint y: 94, endPoint x: 228, endPoint y: 66, distance: 27.8
click at [228, 66] on div "**********" at bounding box center [187, 101] width 350 height 178
click at [186, 79] on span "Insert Internal Links" at bounding box center [184, 79] width 26 height 3
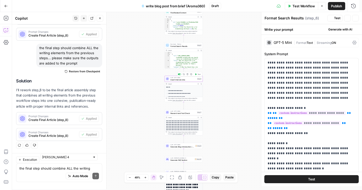
type textarea "Insert Internal Links"
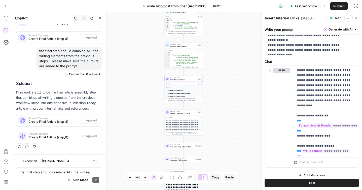
scroll to position [219, 0]
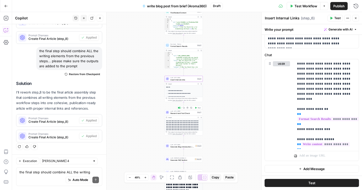
click at [182, 114] on span "Research and Fact Check" at bounding box center [184, 113] width 26 height 3
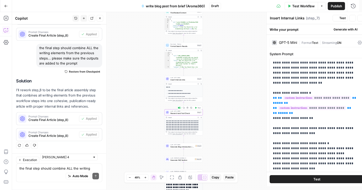
type textarea "Research and Fact Check"
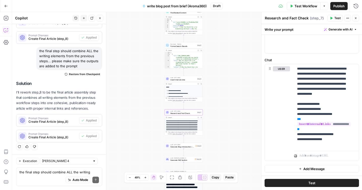
scroll to position [214, 0]
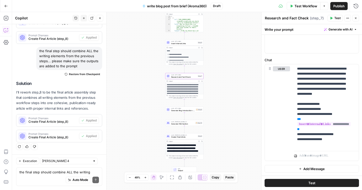
drag, startPoint x: 230, startPoint y: 138, endPoint x: 231, endPoint y: 96, distance: 41.6
click at [231, 96] on div "**********" at bounding box center [187, 101] width 350 height 178
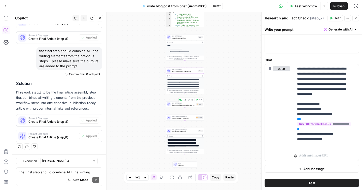
click at [184, 105] on span "Generate Blog Introduction + TLDR" at bounding box center [184, 105] width 24 height 3
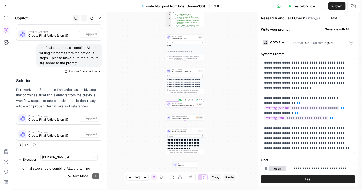
type textarea "Generate Blog Introduction + TLDR"
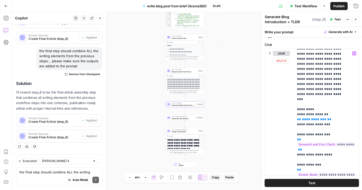
scroll to position [7, 0]
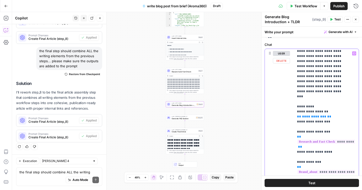
click at [309, 115] on span "**********" at bounding box center [314, 116] width 24 height 3
click at [352, 55] on button "Variables Menu" at bounding box center [354, 53] width 4 height 4
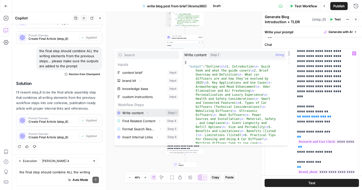
click at [151, 113] on button "Select variable Write content" at bounding box center [147, 113] width 63 height 8
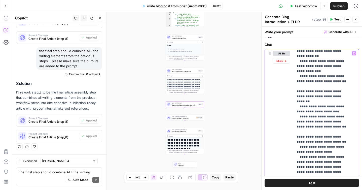
scroll to position [215, 0]
click at [173, 119] on span "Generate FAQ Section" at bounding box center [183, 118] width 23 height 3
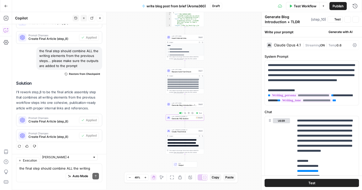
type textarea "Generate FAQ Section"
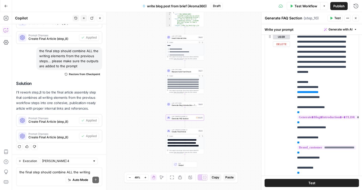
scroll to position [97, 0]
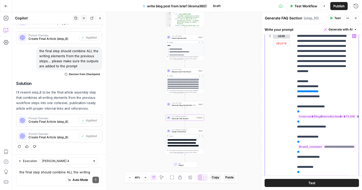
click at [353, 36] on icon "button" at bounding box center [354, 36] width 3 height 3
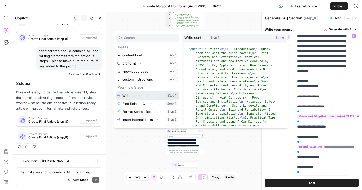
click at [153, 94] on button "Select variable Write content" at bounding box center [147, 95] width 63 height 8
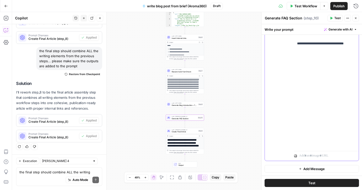
scroll to position [468, 0]
click at [175, 132] on span "Create Final Article" at bounding box center [185, 131] width 26 height 3
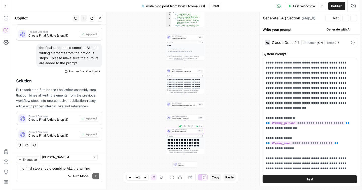
type textarea "Create Final Article"
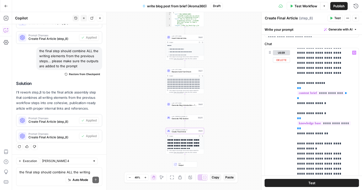
scroll to position [23, 0]
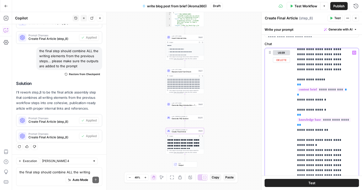
drag, startPoint x: 296, startPoint y: 79, endPoint x: 306, endPoint y: 130, distance: 52.8
click at [306, 130] on div "**********" at bounding box center [324, 150] width 61 height 205
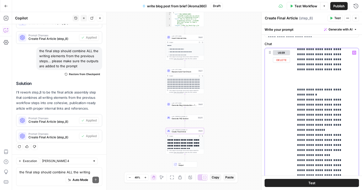
click at [352, 54] on button "Variables Menu" at bounding box center [354, 53] width 4 height 4
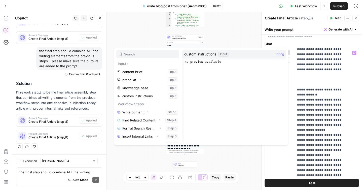
scroll to position [22, 0]
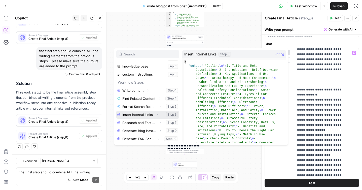
click at [135, 116] on button "Select variable Insert Internal Links" at bounding box center [147, 115] width 63 height 8
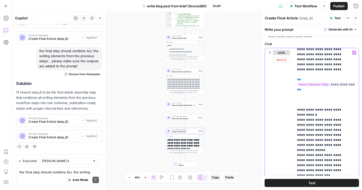
click at [353, 52] on icon "button" at bounding box center [354, 52] width 3 height 3
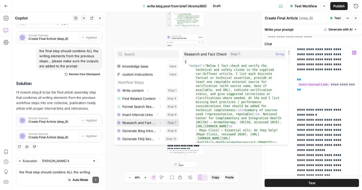
click at [141, 124] on button "Select variable Research and Fact Check" at bounding box center [147, 123] width 63 height 8
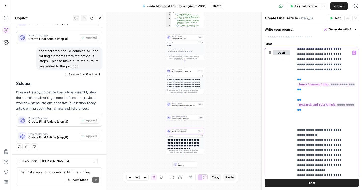
click at [353, 52] on icon "button" at bounding box center [354, 52] width 3 height 3
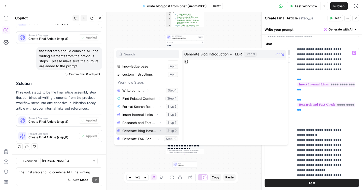
click at [139, 130] on button "Select variable Generate Blog Introduction + TLDR" at bounding box center [147, 131] width 63 height 8
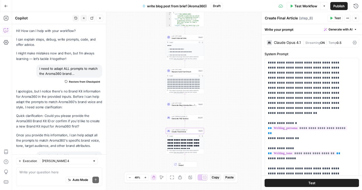
scroll to position [23, 0]
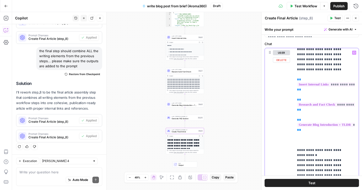
click at [353, 54] on icon "button" at bounding box center [354, 52] width 3 height 3
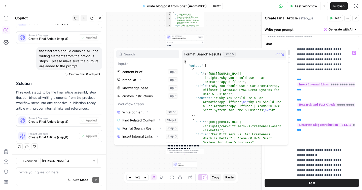
scroll to position [22, 0]
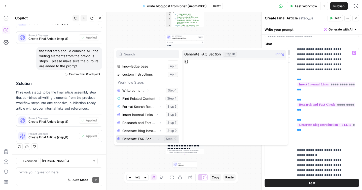
click at [142, 137] on button "Select variable Generate FAQ Section" at bounding box center [147, 139] width 63 height 8
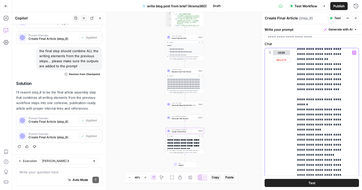
scroll to position [493, 0]
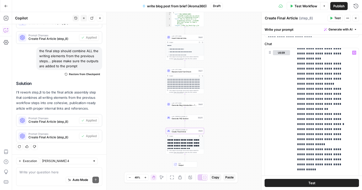
click at [356, 19] on icon "button" at bounding box center [355, 18] width 3 height 3
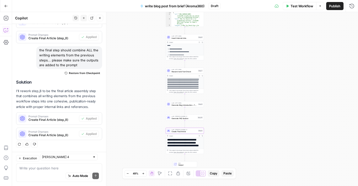
scroll to position [3033, 0]
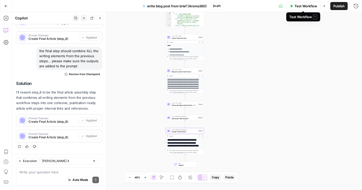
click at [301, 8] on button "Test Workflow" at bounding box center [304, 6] width 34 height 8
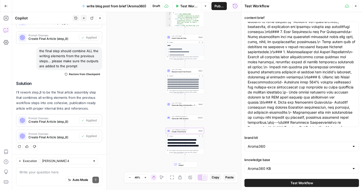
scroll to position [37, 0]
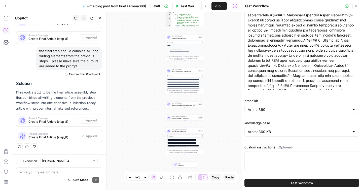
click at [284, 182] on button "Test Workflow" at bounding box center [302, 183] width 115 height 8
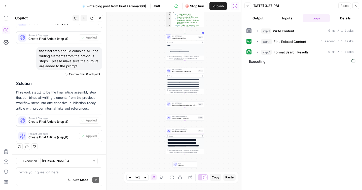
click at [340, 6] on button "Reset" at bounding box center [345, 6] width 13 height 7
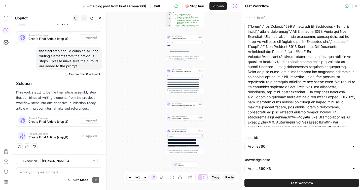
click at [287, 180] on button "Test Workflow" at bounding box center [302, 183] width 115 height 8
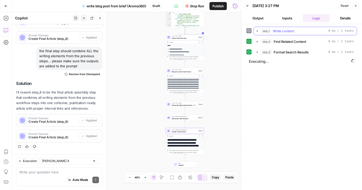
click at [257, 31] on icon "button" at bounding box center [257, 31] width 1 height 2
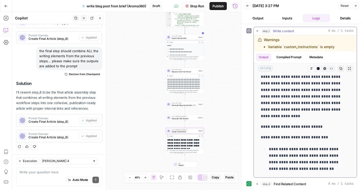
scroll to position [687, 0]
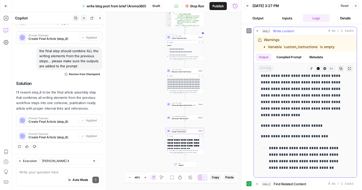
click at [257, 31] on icon "button" at bounding box center [257, 31] width 4 height 4
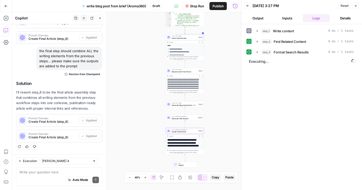
click at [345, 4] on span "Reset" at bounding box center [345, 6] width 8 height 5
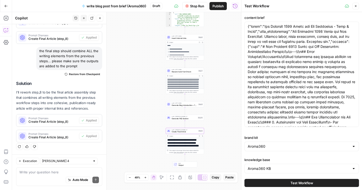
click at [196, 8] on span "Stop Run" at bounding box center [197, 6] width 14 height 5
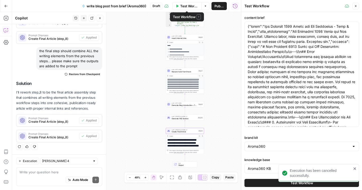
click at [185, 7] on span "Test Workflow" at bounding box center [189, 6] width 18 height 5
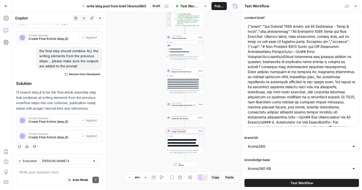
click at [356, 7] on icon "button" at bounding box center [355, 6] width 3 height 3
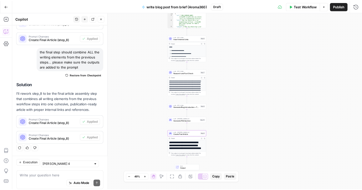
scroll to position [3033, 0]
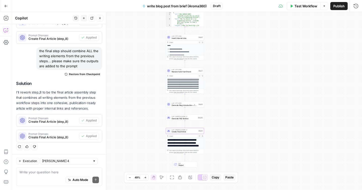
click at [324, 7] on icon "button" at bounding box center [324, 6] width 3 height 3
click at [305, 6] on span "Test Workflow" at bounding box center [306, 6] width 23 height 5
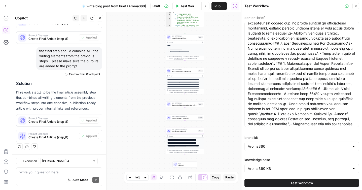
scroll to position [37, 0]
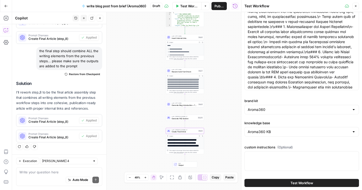
click at [301, 184] on span "Test Workflow" at bounding box center [302, 182] width 23 height 5
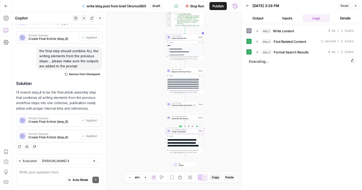
click at [175, 132] on span "Create Final Article" at bounding box center [185, 131] width 26 height 3
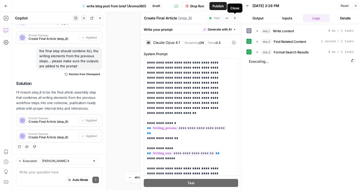
click at [236, 18] on icon "button" at bounding box center [235, 18] width 3 height 3
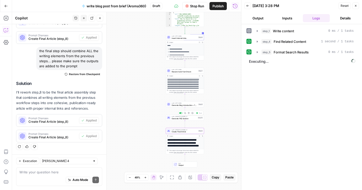
click at [189, 119] on span "Generate FAQ Section" at bounding box center [184, 118] width 25 height 3
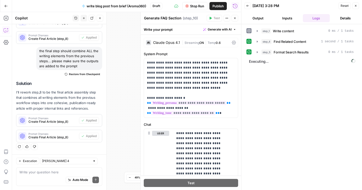
click at [235, 17] on icon "button" at bounding box center [235, 18] width 3 height 3
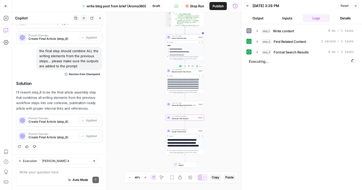
click at [187, 71] on span "Research and Fact Check" at bounding box center [185, 71] width 26 height 3
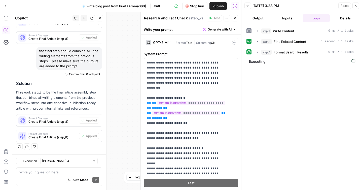
click at [237, 18] on button "Close" at bounding box center [235, 18] width 7 height 7
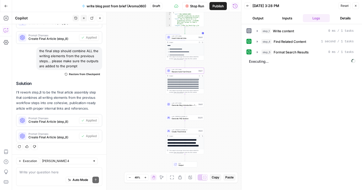
click at [177, 37] on span "Insert Internal Links" at bounding box center [185, 38] width 26 height 3
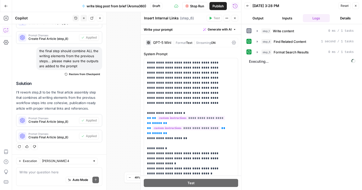
click at [236, 19] on icon "button" at bounding box center [235, 18] width 3 height 3
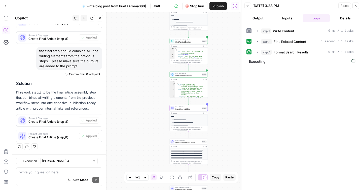
drag, startPoint x: 232, startPoint y: 48, endPoint x: 236, endPoint y: 121, distance: 73.2
click at [236, 121] on div "**********" at bounding box center [126, 101] width 229 height 178
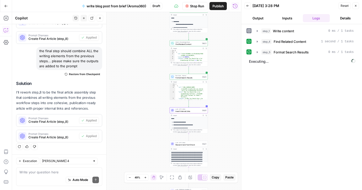
click at [188, 78] on span "Format Search Results" at bounding box center [189, 77] width 26 height 3
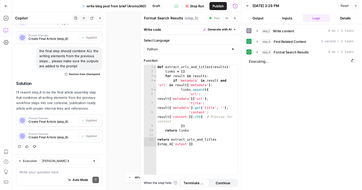
click at [236, 20] on div "Run History E" at bounding box center [234, 17] width 27 height 9
click at [236, 17] on icon "button" at bounding box center [235, 18] width 3 height 3
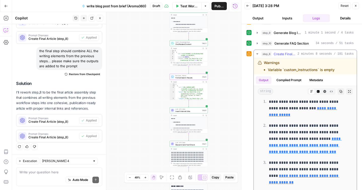
scroll to position [4614, 0]
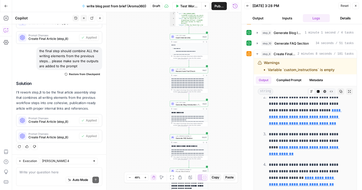
drag, startPoint x: 224, startPoint y: 159, endPoint x: 224, endPoint y: 86, distance: 72.8
click at [224, 86] on div "**********" at bounding box center [126, 101] width 229 height 178
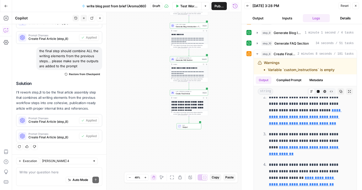
drag, startPoint x: 222, startPoint y: 143, endPoint x: 222, endPoint y: 62, distance: 80.9
click at [222, 62] on div "**********" at bounding box center [126, 101] width 229 height 178
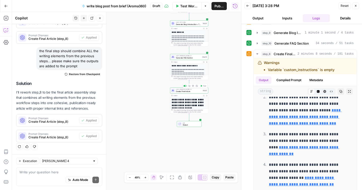
click at [188, 91] on span "Create Final Article" at bounding box center [189, 91] width 26 height 3
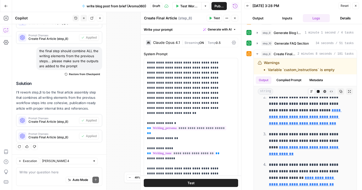
click at [232, 44] on icon at bounding box center [234, 43] width 4 height 4
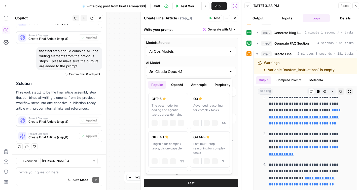
click at [191, 74] on input "Claude Opus 4.1" at bounding box center [190, 71] width 71 height 5
click at [177, 84] on button "OpenAI" at bounding box center [177, 85] width 18 height 8
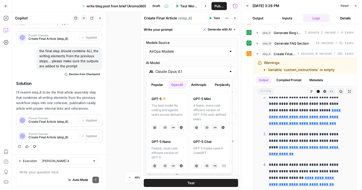
click at [195, 83] on button "Anthropic" at bounding box center [199, 85] width 22 height 8
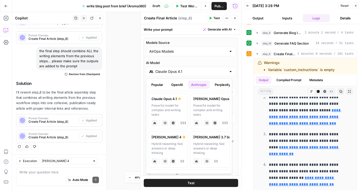
click at [164, 138] on div "[PERSON_NAME] 4" at bounding box center [168, 137] width 33 height 5
type input "[PERSON_NAME] 4"
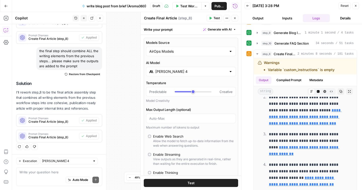
drag, startPoint x: 197, startPoint y: 184, endPoint x: 181, endPoint y: 183, distance: 15.7
click at [181, 183] on button "Test" at bounding box center [191, 183] width 94 height 8
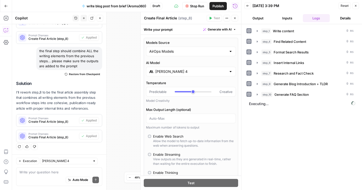
click at [357, 5] on icon "button" at bounding box center [355, 5] width 3 height 3
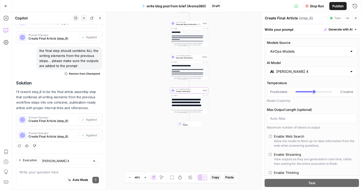
scroll to position [3033, 0]
click at [182, 58] on span "Generate FAQ Section" at bounding box center [188, 57] width 25 height 3
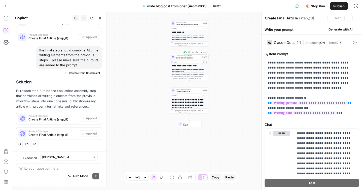
type textarea "Generate FAQ Section"
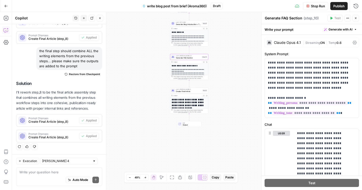
click at [353, 43] on icon at bounding box center [355, 43] width 4 height 4
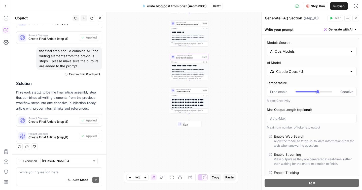
click at [306, 72] on input "Claude Opus 4.1" at bounding box center [311, 71] width 71 height 5
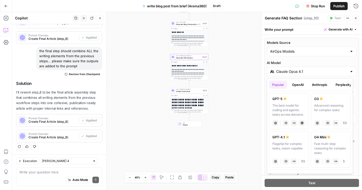
click at [301, 86] on button "OpenAI" at bounding box center [298, 85] width 18 height 8
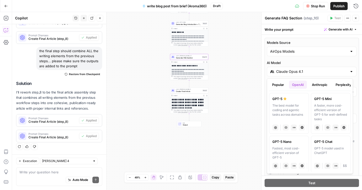
click at [320, 109] on div "A faster, more cost-efficient version of GPT-5 for well-defined tasks" at bounding box center [330, 112] width 33 height 18
type input "GPT-5 Mini"
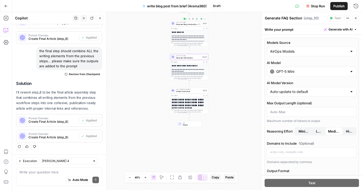
click at [186, 24] on span "Generate Blog Introduction + TLDR" at bounding box center [189, 24] width 26 height 3
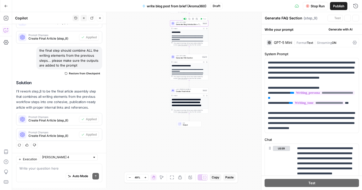
type textarea "Generate Blog Introduction + TLDR"
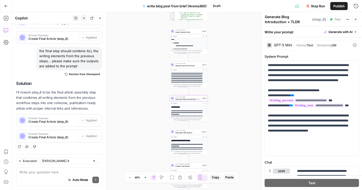
drag, startPoint x: 239, startPoint y: 43, endPoint x: 239, endPoint y: 118, distance: 74.6
click at [239, 118] on div "**********" at bounding box center [187, 101] width 350 height 178
click at [185, 66] on span "Research and Fact Check" at bounding box center [189, 65] width 26 height 3
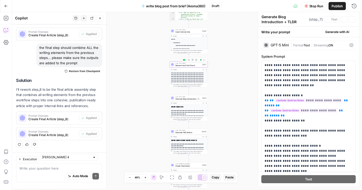
type textarea "Research and Fact Check"
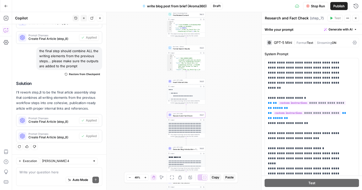
drag, startPoint x: 221, startPoint y: 47, endPoint x: 219, endPoint y: 98, distance: 50.4
click at [219, 98] on div "**********" at bounding box center [187, 101] width 350 height 178
click at [179, 82] on span "Insert Internal Links" at bounding box center [186, 82] width 26 height 3
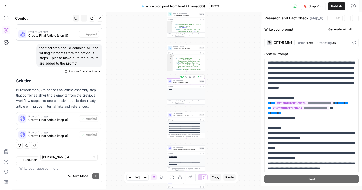
type textarea "Insert Internal Links"
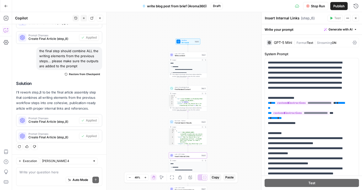
drag, startPoint x: 239, startPoint y: 60, endPoint x: 241, endPoint y: 134, distance: 73.8
click at [241, 134] on div "**********" at bounding box center [187, 101] width 350 height 178
click at [186, 55] on span "Write content" at bounding box center [188, 55] width 26 height 3
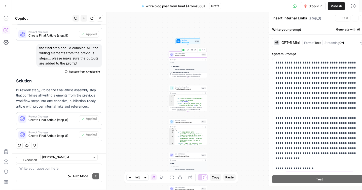
type textarea "Write content"
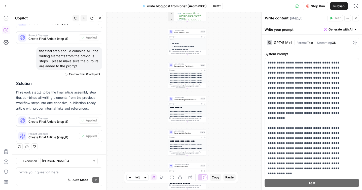
drag, startPoint x: 229, startPoint y: 131, endPoint x: 228, endPoint y: 8, distance: 123.2
click at [228, 8] on div "**********" at bounding box center [181, 95] width 362 height 190
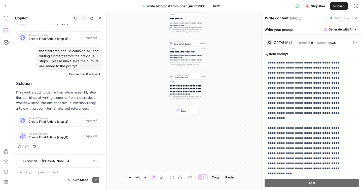
drag, startPoint x: 233, startPoint y: 124, endPoint x: 233, endPoint y: 35, distance: 89.2
click at [233, 35] on div "**********" at bounding box center [187, 101] width 350 height 178
click at [175, 77] on span "Create Final Article" at bounding box center [187, 77] width 26 height 3
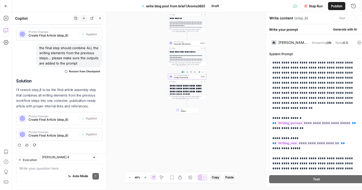
type textarea "Create Final Article"
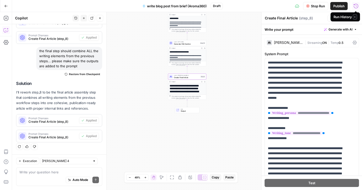
click at [296, 6] on icon at bounding box center [297, 6] width 4 height 4
click at [202, 81] on icon "button" at bounding box center [201, 81] width 1 height 1
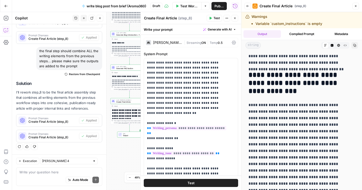
click at [101, 17] on icon "button" at bounding box center [100, 18] width 2 height 2
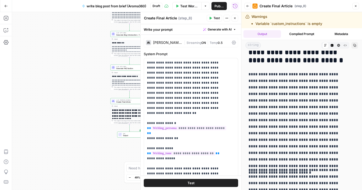
scroll to position [0, 0]
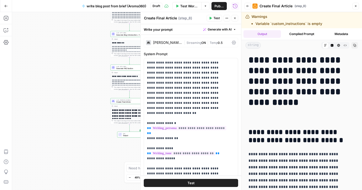
click at [166, 45] on div "Claude Sonnet 4" at bounding box center [164, 42] width 36 height 5
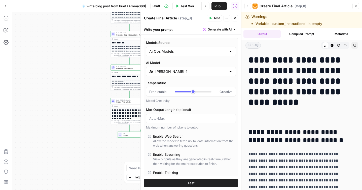
click at [355, 4] on button "Close" at bounding box center [356, 6] width 7 height 7
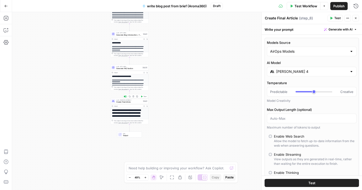
click at [126, 103] on div "LLM · Claude Sonnet 4 Create Final Article Step 8 Copy step Delete step Add Not…" at bounding box center [130, 101] width 38 height 6
click at [133, 107] on div "Output" at bounding box center [128, 106] width 28 height 2
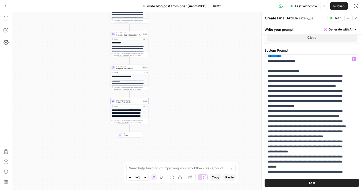
scroll to position [152, 0]
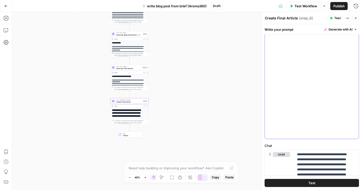
scroll to position [287, 0]
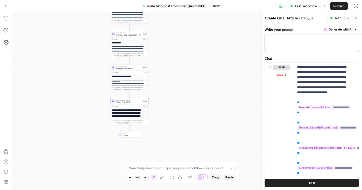
scroll to position [376, 0]
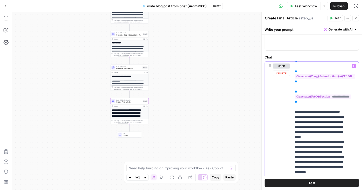
scroll to position [70, 3]
click at [144, 39] on icon "button" at bounding box center [144, 38] width 1 height 1
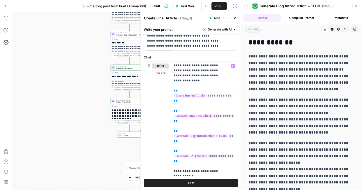
scroll to position [0, 3]
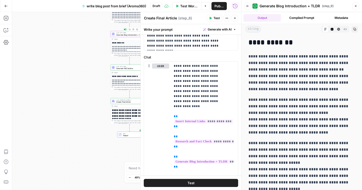
click at [118, 35] on span "Generate Blog Introduction + TLDR" at bounding box center [129, 35] width 26 height 3
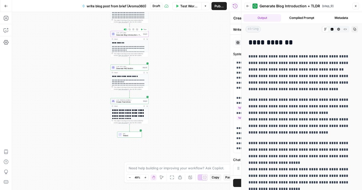
type textarea "Generate Blog Introduction + TLDR"
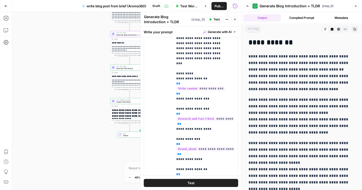
scroll to position [158, 0]
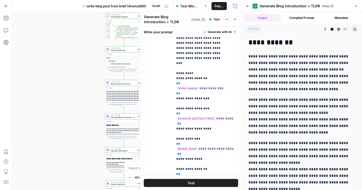
drag, startPoint x: 94, startPoint y: 28, endPoint x: 89, endPoint y: 111, distance: 82.6
click at [89, 111] on div "**********" at bounding box center [126, 101] width 229 height 178
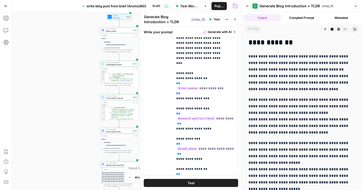
drag, startPoint x: 86, startPoint y: 65, endPoint x: 82, endPoint y: 146, distance: 81.3
click at [82, 146] on div "**********" at bounding box center [126, 101] width 229 height 178
click at [117, 40] on div "**********" at bounding box center [119, 80] width 38 height 87
click at [134, 35] on icon "button" at bounding box center [133, 34] width 1 height 1
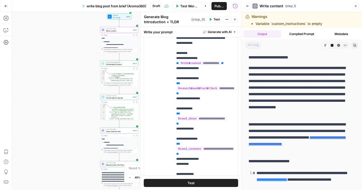
scroll to position [2333, 0]
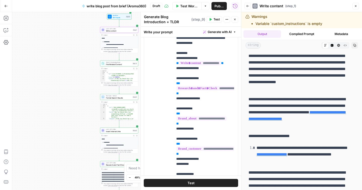
click at [199, 182] on button "Test" at bounding box center [191, 183] width 94 height 8
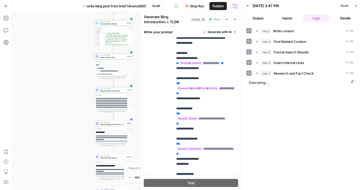
drag, startPoint x: 79, startPoint y: 165, endPoint x: 73, endPoint y: 91, distance: 74.3
click at [73, 91] on div "**********" at bounding box center [126, 101] width 229 height 178
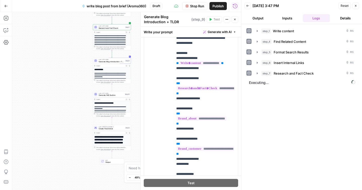
drag, startPoint x: 82, startPoint y: 137, endPoint x: 79, endPoint y: 68, distance: 69.1
click at [79, 68] on div "**********" at bounding box center [126, 101] width 229 height 178
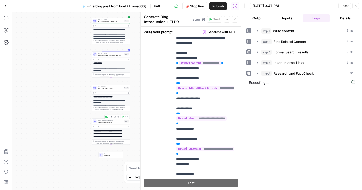
click at [112, 123] on span "Create Final Article" at bounding box center [111, 122] width 26 height 3
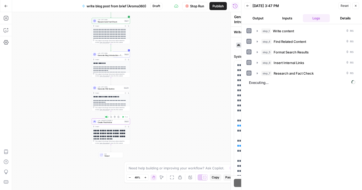
type textarea "Create Final Article"
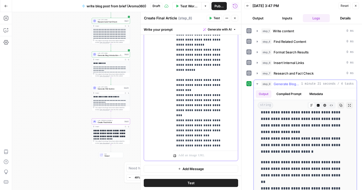
scroll to position [20, 0]
click at [109, 55] on span "Generate Blog Introduction + TLDR" at bounding box center [111, 55] width 26 height 3
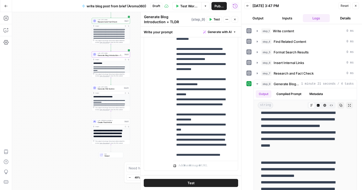
scroll to position [214, 0]
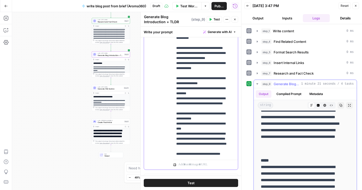
scroll to position [209, 0]
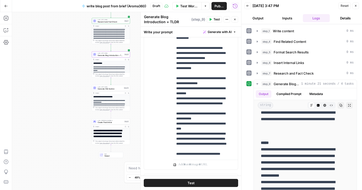
drag, startPoint x: 235, startPoint y: 22, endPoint x: 235, endPoint y: 24, distance: 2.8
click at [235, 24] on div "Generate Blog Introduction + TLDR Generate Blog Introduction + TLDR ( step_9 ) …" at bounding box center [191, 19] width 94 height 11
click at [111, 123] on span "Create Final Article" at bounding box center [111, 122] width 26 height 3
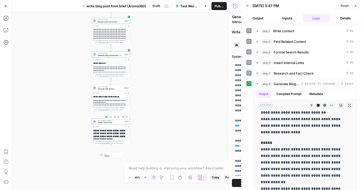
type textarea "Create Final Article"
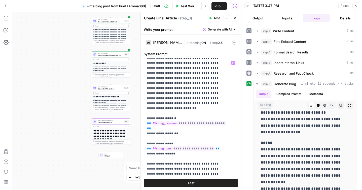
scroll to position [6, 0]
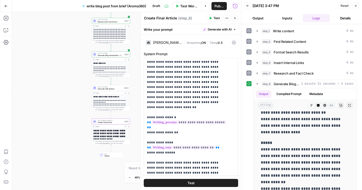
click at [214, 18] on span "Test" at bounding box center [217, 18] width 6 height 5
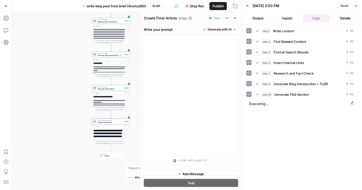
scroll to position [331, 0]
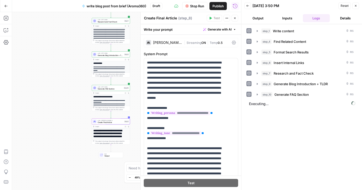
scroll to position [473, 0]
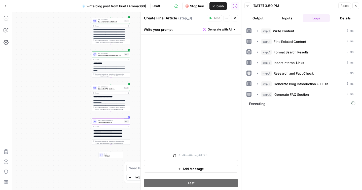
click at [260, 104] on span "Executing..." at bounding box center [303, 104] width 110 height 8
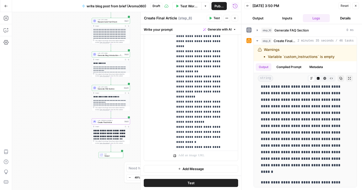
scroll to position [0, 0]
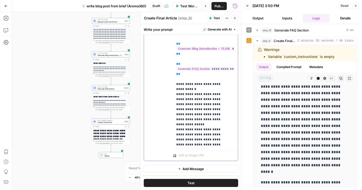
click at [174, 80] on div "**********" at bounding box center [203, 46] width 61 height 205
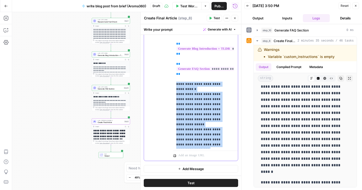
scroll to position [493, 0]
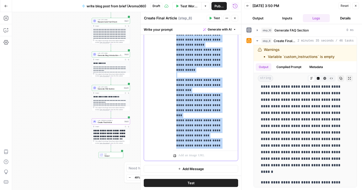
copy p "**********"
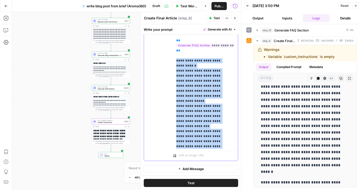
scroll to position [19, 0]
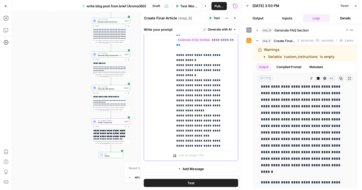
scroll to position [29, 0]
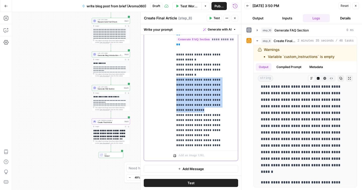
drag, startPoint x: 199, startPoint y: 94, endPoint x: 168, endPoint y: 70, distance: 39.6
click at [168, 69] on div "**********" at bounding box center [191, 52] width 94 height 217
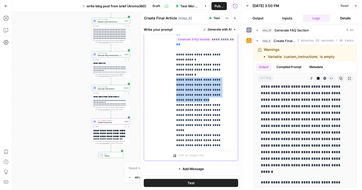
drag, startPoint x: 222, startPoint y: 85, endPoint x: 170, endPoint y: 70, distance: 53.5
click at [170, 70] on div "**********" at bounding box center [191, 52] width 94 height 217
drag, startPoint x: 218, startPoint y: 89, endPoint x: 175, endPoint y: 72, distance: 46.5
click at [175, 72] on div "**********" at bounding box center [203, 46] width 61 height 205
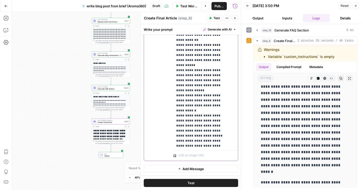
scroll to position [90, 0]
click at [200, 84] on p "**********" at bounding box center [201, 167] width 51 height 625
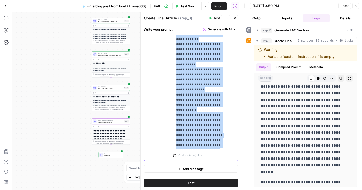
click at [200, 84] on p "**********" at bounding box center [201, 167] width 51 height 625
click at [195, 93] on p "**********" at bounding box center [201, 167] width 51 height 625
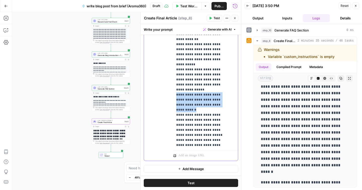
drag, startPoint x: 195, startPoint y: 93, endPoint x: 172, endPoint y: 81, distance: 26.0
click at [172, 81] on div "**********" at bounding box center [191, 52] width 94 height 217
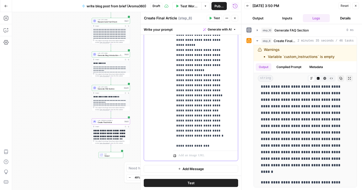
scroll to position [110, 0]
click at [191, 88] on p "**********" at bounding box center [201, 138] width 51 height 605
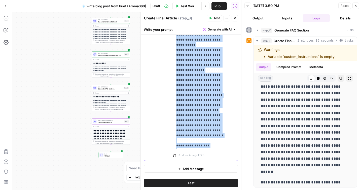
click at [191, 88] on p "**********" at bounding box center [201, 138] width 51 height 605
click at [195, 90] on p "**********" at bounding box center [201, 138] width 51 height 605
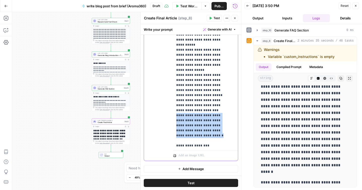
drag, startPoint x: 192, startPoint y: 120, endPoint x: 172, endPoint y: 101, distance: 27.5
click at [173, 101] on div "**********" at bounding box center [191, 52] width 94 height 217
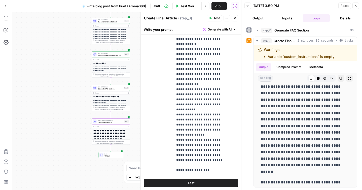
scroll to position [261, 0]
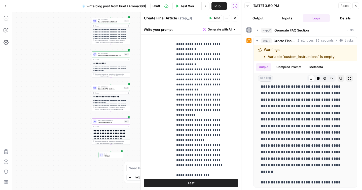
click at [225, 54] on p "**********" at bounding box center [201, 188] width 51 height 564
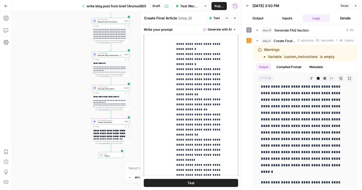
scroll to position [115, 0]
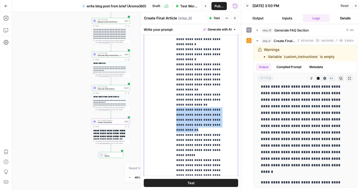
drag, startPoint x: 191, startPoint y: 114, endPoint x: 172, endPoint y: 92, distance: 29.1
click at [172, 92] on div "**********" at bounding box center [191, 122] width 94 height 217
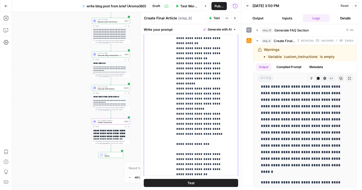
scroll to position [162, 0]
drag, startPoint x: 196, startPoint y: 87, endPoint x: 205, endPoint y: 72, distance: 17.4
click at [205, 72] on p "**********" at bounding box center [201, 143] width 51 height 579
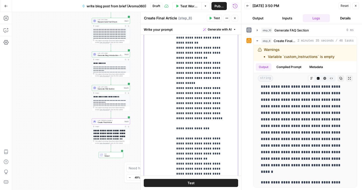
click at [192, 73] on p "**********" at bounding box center [201, 136] width 51 height 564
click at [195, 77] on p "**********" at bounding box center [201, 136] width 51 height 564
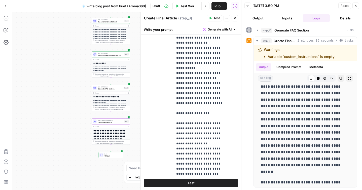
scroll to position [180, 0]
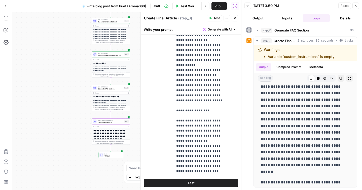
click at [196, 81] on p "**********" at bounding box center [201, 118] width 51 height 564
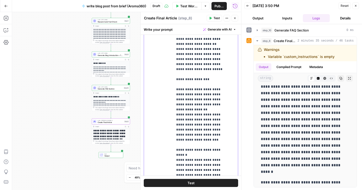
scroll to position [215, 0]
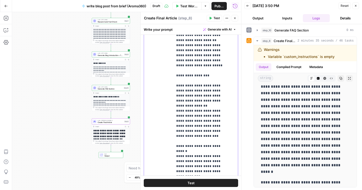
click at [195, 54] on p "**********" at bounding box center [201, 83] width 51 height 564
click at [187, 70] on p "**********" at bounding box center [201, 83] width 51 height 564
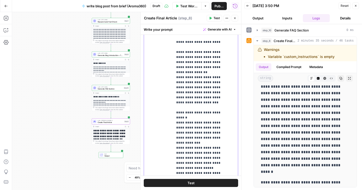
scroll to position [249, 0]
click at [195, 71] on p "**********" at bounding box center [201, 49] width 51 height 564
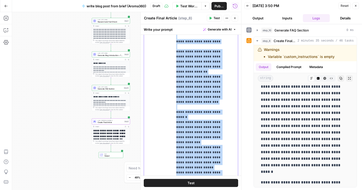
click at [195, 71] on p "**********" at bounding box center [201, 49] width 51 height 564
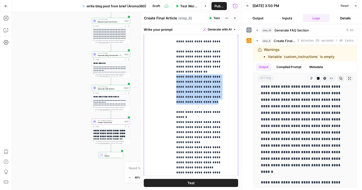
drag, startPoint x: 196, startPoint y: 82, endPoint x: 170, endPoint y: 57, distance: 36.0
click at [170, 57] on div "**********" at bounding box center [191, 122] width 94 height 217
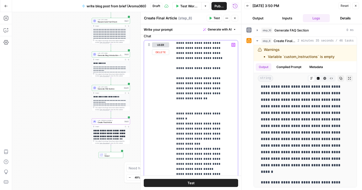
scroll to position [234, 0]
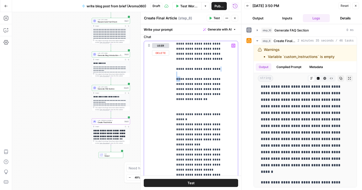
drag, startPoint x: 179, startPoint y: 58, endPoint x: 208, endPoint y: 56, distance: 28.8
click at [208, 56] on p "**********" at bounding box center [201, 63] width 51 height 539
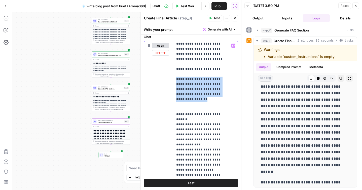
drag, startPoint x: 196, startPoint y: 80, endPoint x: 171, endPoint y: 58, distance: 33.4
click at [171, 58] on div "**********" at bounding box center [191, 149] width 94 height 217
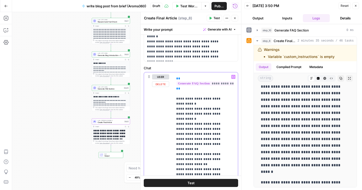
scroll to position [119, 0]
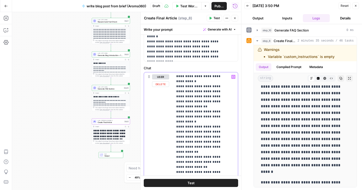
scroll to position [136, 0]
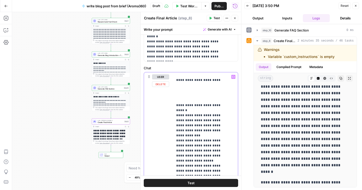
scroll to position [299, 0]
click at [191, 99] on p "**********" at bounding box center [201, 47] width 51 height 544
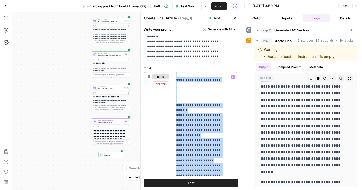
click at [191, 99] on p "**********" at bounding box center [201, 47] width 51 height 544
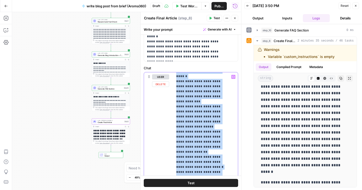
scroll to position [334, 0]
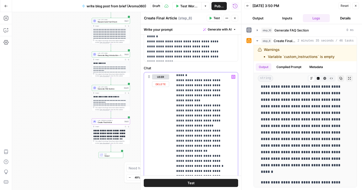
click at [191, 99] on p "**********" at bounding box center [201, 12] width 51 height 544
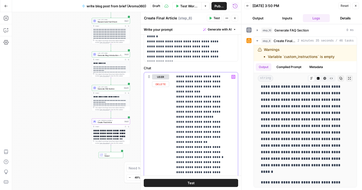
scroll to position [343, 0]
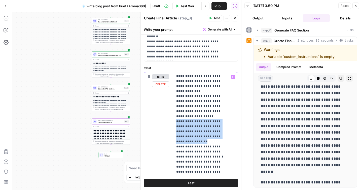
drag, startPoint x: 226, startPoint y: 102, endPoint x: 173, endPoint y: 87, distance: 56.1
click at [173, 87] on div "**********" at bounding box center [191, 180] width 94 height 217
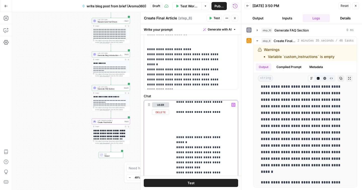
scroll to position [289, 0]
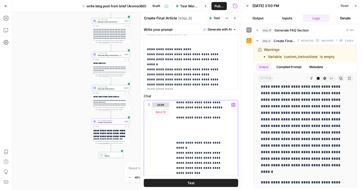
click at [194, 133] on p "**********" at bounding box center [201, 85] width 51 height 544
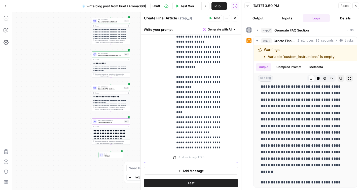
scroll to position [330, 0]
drag, startPoint x: 199, startPoint y: 141, endPoint x: 178, endPoint y: 44, distance: 98.9
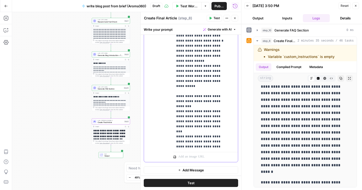
click at [176, 55] on div "**********" at bounding box center [203, 47] width 61 height 205
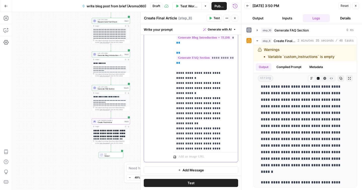
scroll to position [0, 0]
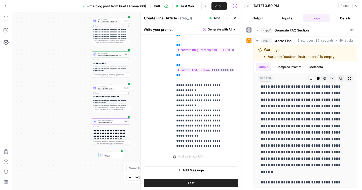
click at [211, 18] on icon "button" at bounding box center [211, 18] width 2 height 3
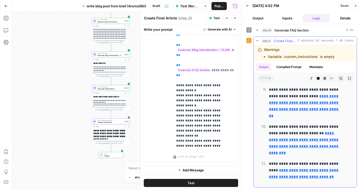
scroll to position [7819, 0]
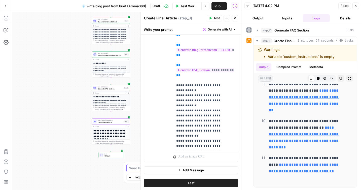
click at [135, 170] on textarea at bounding box center [178, 168] width 99 height 5
type textarea "i need to make sure the internal links are in place on the last step output"
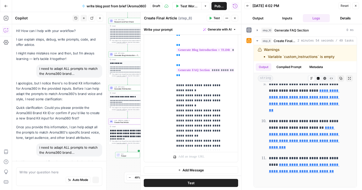
scroll to position [2995, 0]
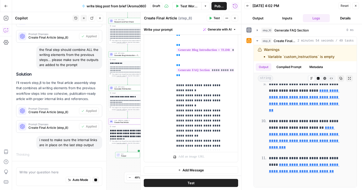
drag, startPoint x: 123, startPoint y: 29, endPoint x: 122, endPoint y: 62, distance: 33.5
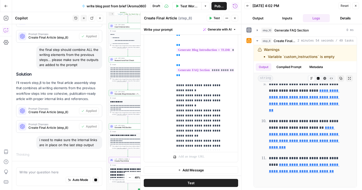
drag, startPoint x: 112, startPoint y: 47, endPoint x: 112, endPoint y: 86, distance: 38.5
click at [112, 86] on div "**********" at bounding box center [126, 101] width 229 height 178
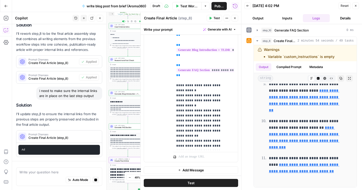
click at [123, 27] on span "Insert Internal Links" at bounding box center [128, 26] width 26 height 3
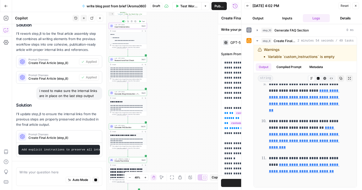
scroll to position [3048, 0]
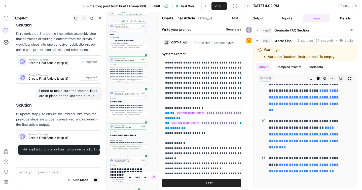
type textarea "Insert Internal Links"
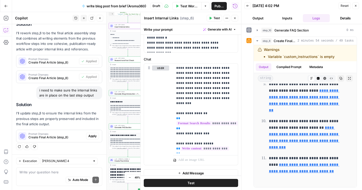
scroll to position [212, 0]
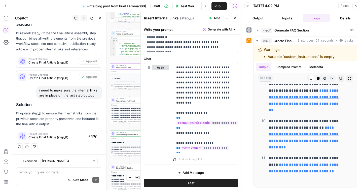
drag, startPoint x: 113, startPoint y: 20, endPoint x: 114, endPoint y: 65, distance: 44.8
click at [114, 65] on div "**********" at bounding box center [126, 101] width 229 height 178
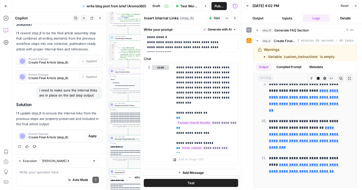
type textarea "**********"
click at [120, 51] on div "[ { "url" : "[URL][DOMAIN_NAME] /aroma360-insights/why-you-should -use-a-car-ar…" at bounding box center [130, 57] width 31 height 26
click at [126, 39] on span "Format Search Results" at bounding box center [128, 38] width 26 height 3
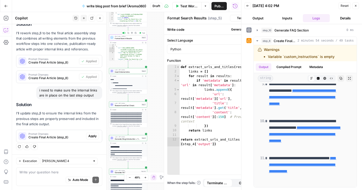
scroll to position [7692, 0]
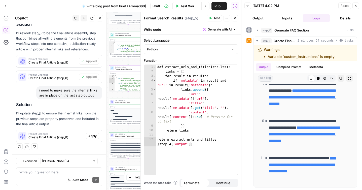
drag, startPoint x: 119, startPoint y: 31, endPoint x: 119, endPoint y: 61, distance: 30.5
click at [119, 62] on div "**********" at bounding box center [126, 101] width 229 height 178
click at [124, 36] on span "Find Related Content" at bounding box center [127, 35] width 25 height 3
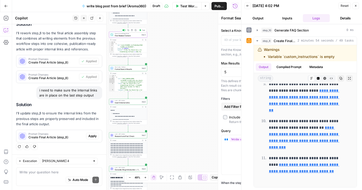
type textarea "Find Related Content"
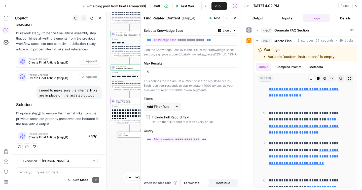
click at [88, 136] on span "Apply" at bounding box center [92, 136] width 8 height 5
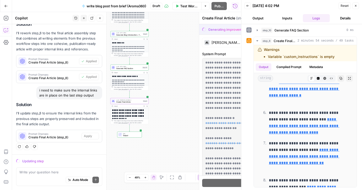
scroll to position [3049, 0]
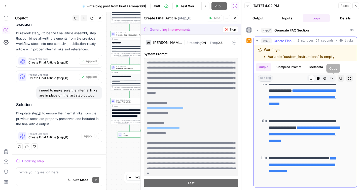
click at [340, 77] on icon "button" at bounding box center [341, 78] width 3 height 3
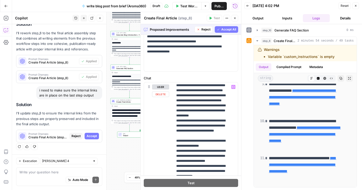
scroll to position [479, 0]
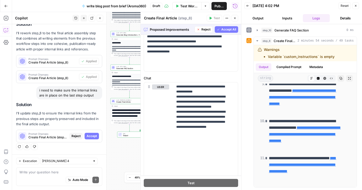
click at [215, 31] on button "Accept All" at bounding box center [226, 29] width 23 height 7
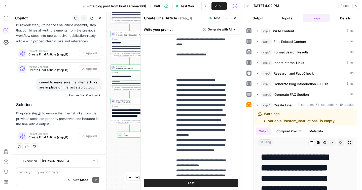
scroll to position [363, 0]
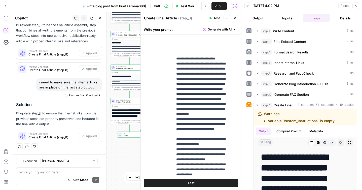
click at [181, 184] on button "Test" at bounding box center [191, 183] width 94 height 8
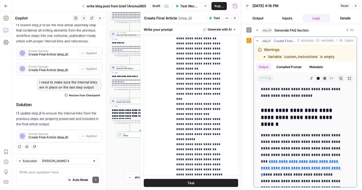
scroll to position [1729, 0]
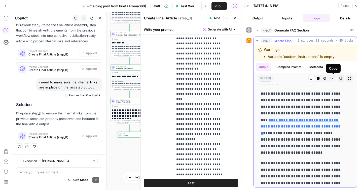
click at [340, 78] on icon "button" at bounding box center [341, 78] width 3 height 3
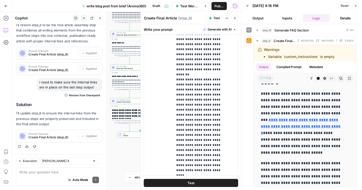
scroll to position [165, 0]
click at [234, 20] on button "Close" at bounding box center [235, 18] width 7 height 7
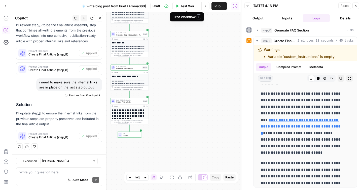
click at [180, 6] on button "Test Workflow" at bounding box center [187, 6] width 29 height 8
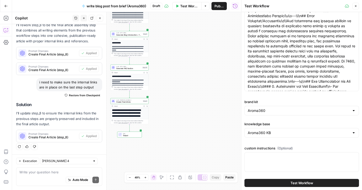
scroll to position [37, 0]
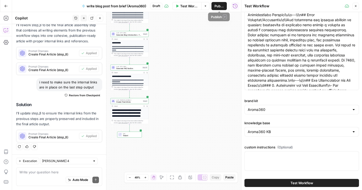
click at [216, 7] on span "Publish" at bounding box center [219, 6] width 9 height 5
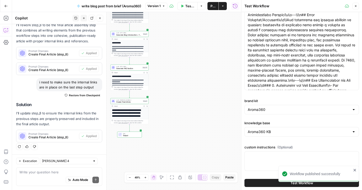
click at [356, 7] on icon "button" at bounding box center [356, 6] width 2 height 2
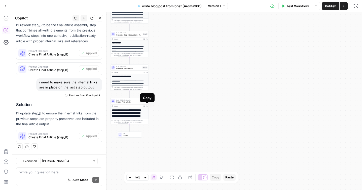
click at [144, 106] on icon "button" at bounding box center [144, 105] width 1 height 1
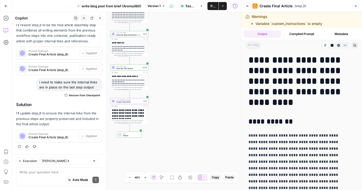
scroll to position [3105, 0]
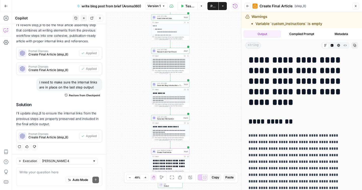
drag, startPoint x: 187, startPoint y: 48, endPoint x: 228, endPoint y: 101, distance: 66.9
click at [228, 101] on div "**********" at bounding box center [126, 101] width 229 height 178
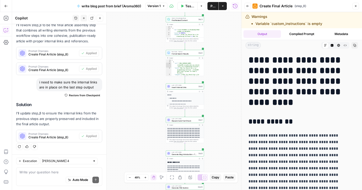
drag, startPoint x: 228, startPoint y: 101, endPoint x: 243, endPoint y: 171, distance: 71.8
click at [243, 171] on body "**********" at bounding box center [181, 95] width 362 height 190
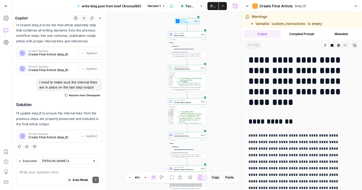
drag, startPoint x: 232, startPoint y: 77, endPoint x: 234, endPoint y: 125, distance: 47.4
click at [234, 125] on div "**********" at bounding box center [126, 101] width 229 height 178
click at [269, 121] on h2 "**********" at bounding box center [298, 122] width 99 height 8
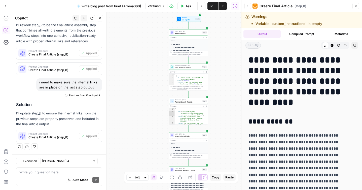
click at [230, 113] on div "**********" at bounding box center [126, 101] width 229 height 178
click at [261, 118] on h2 "**********" at bounding box center [298, 122] width 99 height 8
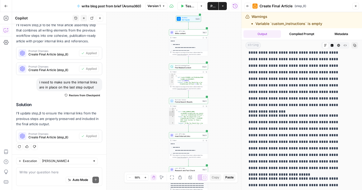
scroll to position [0, 0]
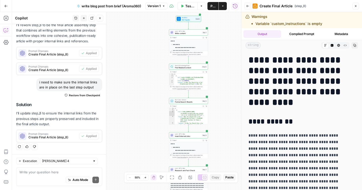
click at [345, 84] on h1 "**********" at bounding box center [298, 81] width 99 height 53
click at [338, 46] on icon "button" at bounding box center [339, 45] width 3 height 3
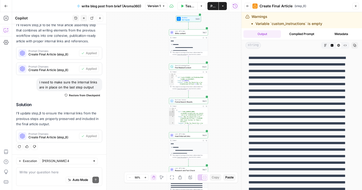
click at [344, 45] on icon "button" at bounding box center [345, 45] width 3 height 3
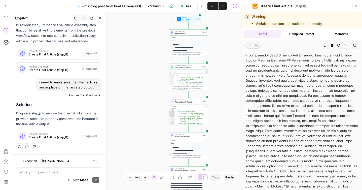
click at [329, 46] on button "Code Editor" at bounding box center [332, 45] width 7 height 7
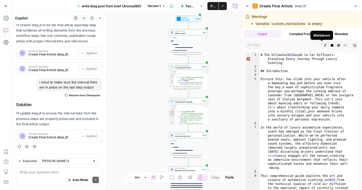
click at [322, 46] on button "Markdown" at bounding box center [325, 45] width 7 height 7
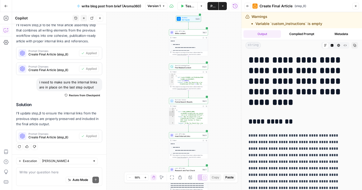
click at [310, 32] on button "Compiled Prompt" at bounding box center [302, 34] width 38 height 8
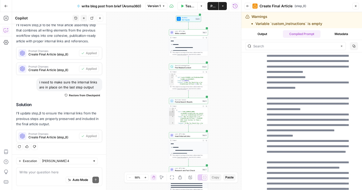
scroll to position [3021, 0]
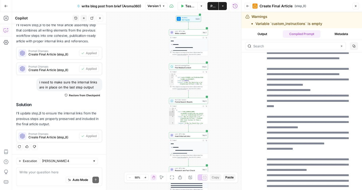
click at [337, 35] on button "Metadata" at bounding box center [342, 34] width 38 height 8
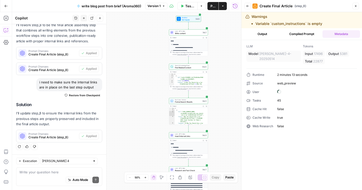
scroll to position [0, 0]
click at [355, 7] on icon "button" at bounding box center [355, 6] width 3 height 3
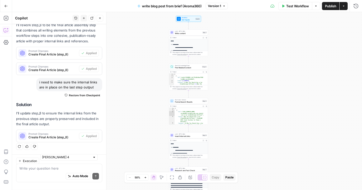
scroll to position [3105, 0]
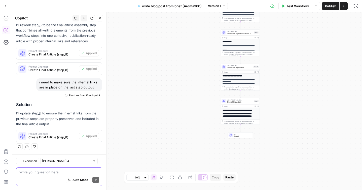
click at [43, 173] on textarea at bounding box center [59, 172] width 80 height 5
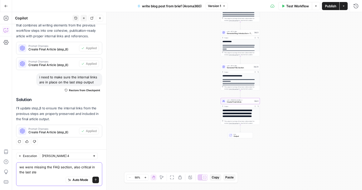
type textarea "we were missing the FAQ section, also critical in the last step"
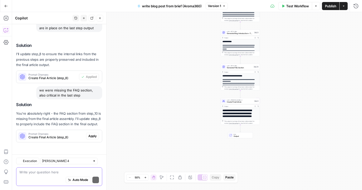
scroll to position [3170, 0]
click at [54, 139] on span "Create Final Article (step_8)" at bounding box center [56, 137] width 56 height 5
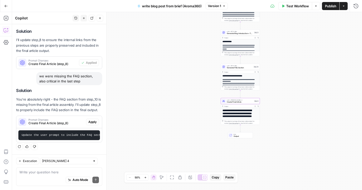
click at [88, 124] on span "Apply" at bounding box center [92, 122] width 8 height 5
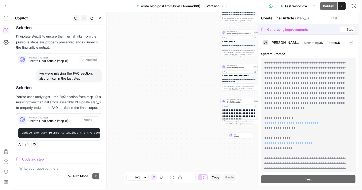
scroll to position [3131, 0]
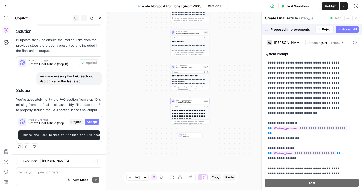
click at [87, 120] on span "Accept" at bounding box center [92, 122] width 10 height 5
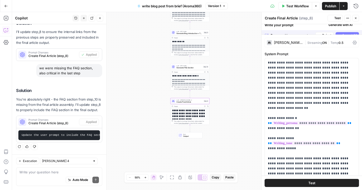
scroll to position [3196, 0]
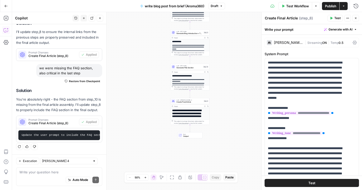
click at [40, 175] on div "Auto Mode Send" at bounding box center [59, 180] width 80 height 11
paste textarea "# LorEmi Dolorsi Ametcon & Adipis Elitseddoeiu ## **Tempori** Utlaboree DO-magn…"
type textarea "# LorEmi Dolorsi Ametcon & Adipis Elitseddoeiu ## **Tempori** Utlaboree DO-magn…"
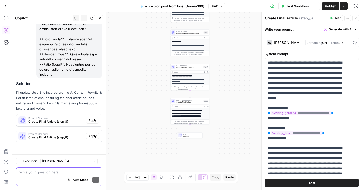
scroll to position [5316, 0]
click at [45, 175] on div "Auto Mode Send" at bounding box center [59, 180] width 80 height 11
type textarea "no, i would like another step for that please"
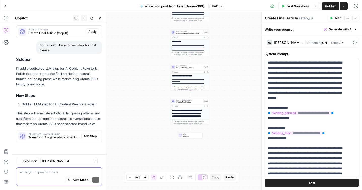
scroll to position [5426, 0]
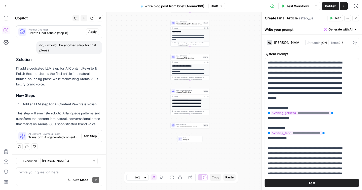
click at [89, 136] on span "Add Step" at bounding box center [90, 136] width 13 height 5
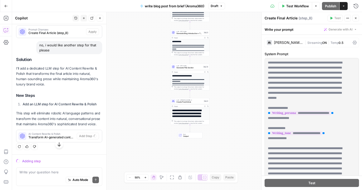
scroll to position [5361, 0]
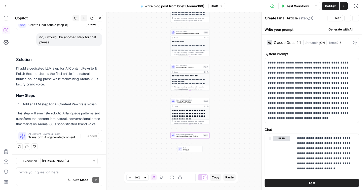
type textarea "AI Content Rewrite & Polish"
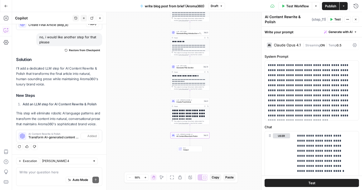
scroll to position [5442, 0]
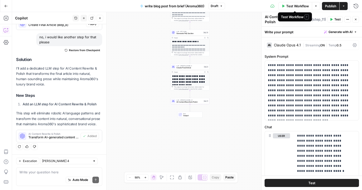
click at [302, 6] on span "Test Workflow" at bounding box center [297, 6] width 23 height 5
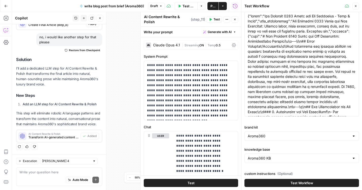
scroll to position [37, 0]
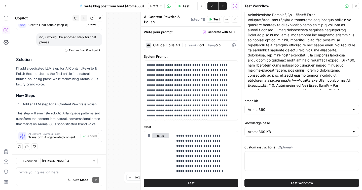
click at [281, 179] on button "Test Workflow" at bounding box center [302, 183] width 115 height 8
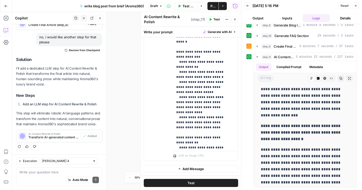
scroll to position [1, 0]
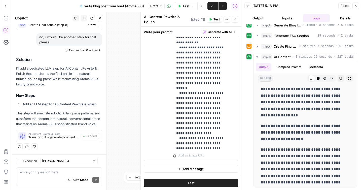
click at [234, 20] on icon "button" at bounding box center [235, 19] width 3 height 3
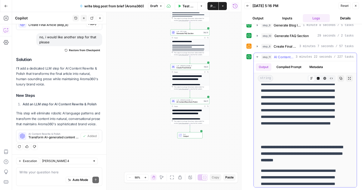
click at [286, 57] on span "AI Content Rewrite & Polish" at bounding box center [284, 56] width 20 height 5
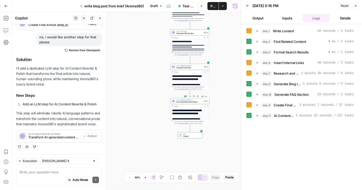
click at [187, 102] on span "AI Content Rewrite & Polish" at bounding box center [190, 102] width 26 height 3
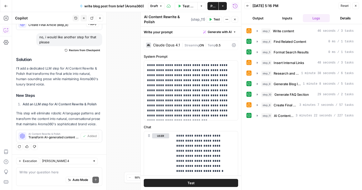
click at [232, 45] on icon at bounding box center [234, 45] width 4 height 4
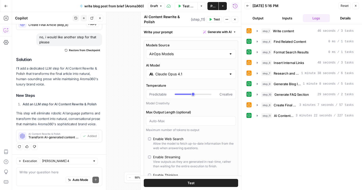
click at [201, 75] on input "Claude Opus 4.1" at bounding box center [190, 74] width 71 height 5
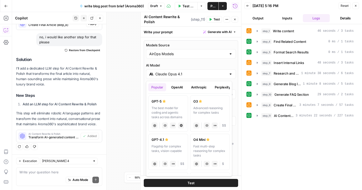
click at [195, 88] on button "Anthropic" at bounding box center [199, 87] width 22 height 8
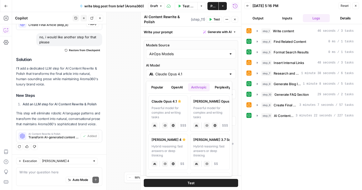
click at [171, 142] on div "[PERSON_NAME] 4" at bounding box center [168, 139] width 33 height 5
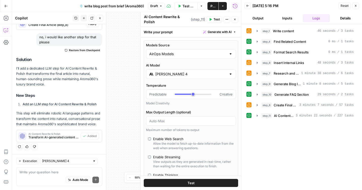
type input "[PERSON_NAME] 4"
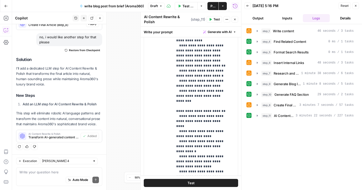
scroll to position [351, 0]
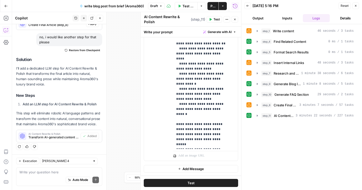
click at [188, 181] on span "Test" at bounding box center [191, 182] width 7 height 5
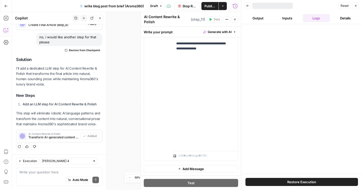
scroll to position [367, 0]
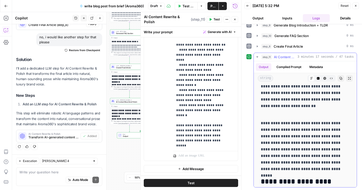
scroll to position [647, 0]
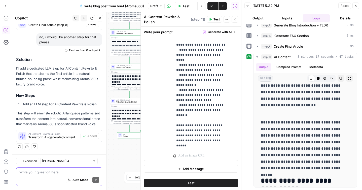
click at [37, 174] on textarea at bounding box center [59, 172] width 80 height 5
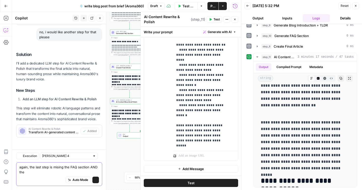
scroll to position [5429, 0]
type textarea "again, the last step is mising the FAQ section AND the internal link, those are…"
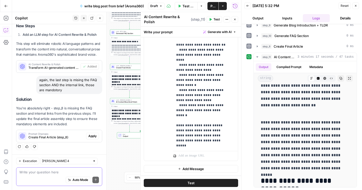
scroll to position [5494, 0]
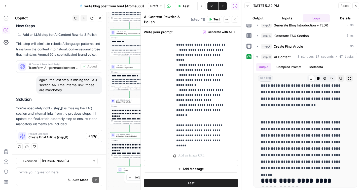
click at [88, 136] on span "Apply" at bounding box center [92, 136] width 8 height 5
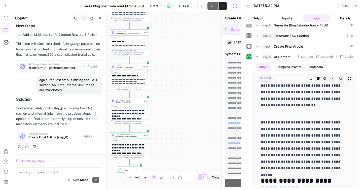
scroll to position [5413, 0]
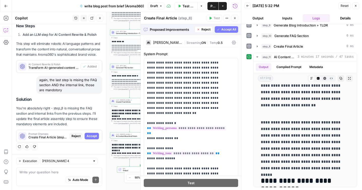
click at [227, 30] on span "Accept All" at bounding box center [228, 29] width 15 height 5
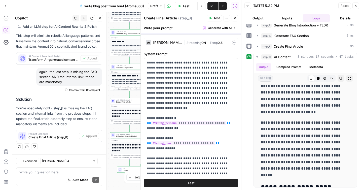
scroll to position [0, 0]
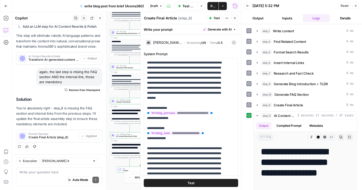
drag, startPoint x: 216, startPoint y: 19, endPoint x: 202, endPoint y: 22, distance: 13.7
click at [202, 22] on header "Create Final Article Create Final Article ( step_8 ) Test Actions Close" at bounding box center [191, 18] width 101 height 12
click at [236, 18] on icon "button" at bounding box center [235, 18] width 3 height 3
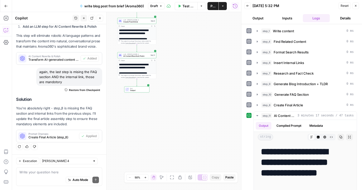
drag, startPoint x: 167, startPoint y: 132, endPoint x: 174, endPoint y: 52, distance: 79.9
click at [174, 52] on div "**********" at bounding box center [126, 101] width 229 height 178
click at [141, 58] on div "LLM · [PERSON_NAME] 4 AI Content Rewrite & Polish Step 11 Copy step Delete step…" at bounding box center [136, 55] width 39 height 6
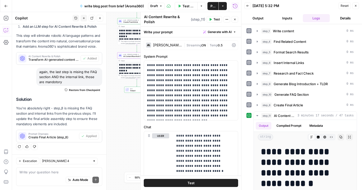
click at [172, 45] on div "[PERSON_NAME] 4" at bounding box center [167, 45] width 29 height 4
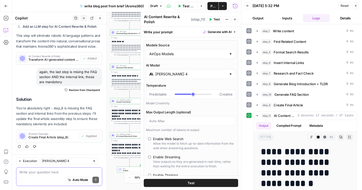
click at [38, 173] on textarea at bounding box center [59, 172] width 80 height 5
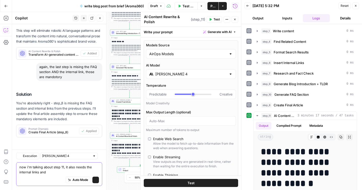
scroll to position [5507, 0]
type textarea "now i'm talking about step 11, it also needs the internal links and FAQ + refer…"
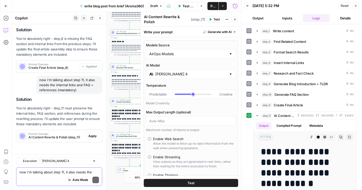
scroll to position [5571, 0]
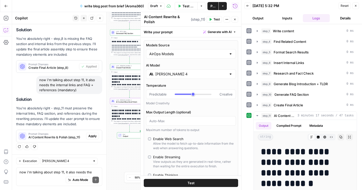
click at [88, 136] on span "Apply" at bounding box center [92, 136] width 8 height 5
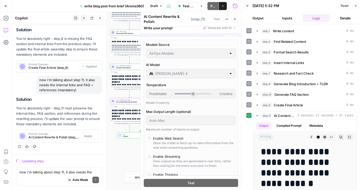
scroll to position [5483, 0]
